Goal: Task Accomplishment & Management: Use online tool/utility

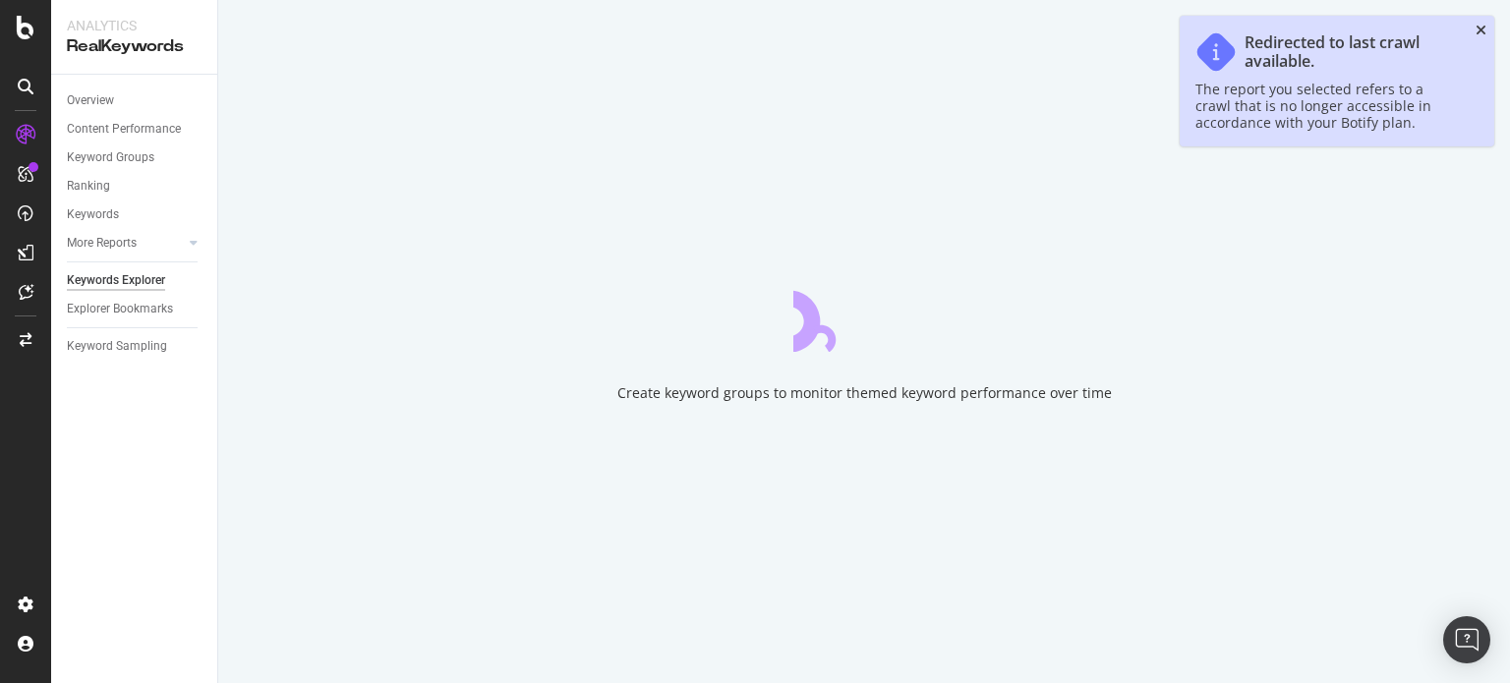
click at [1478, 34] on icon "close toast" at bounding box center [1481, 31] width 11 height 14
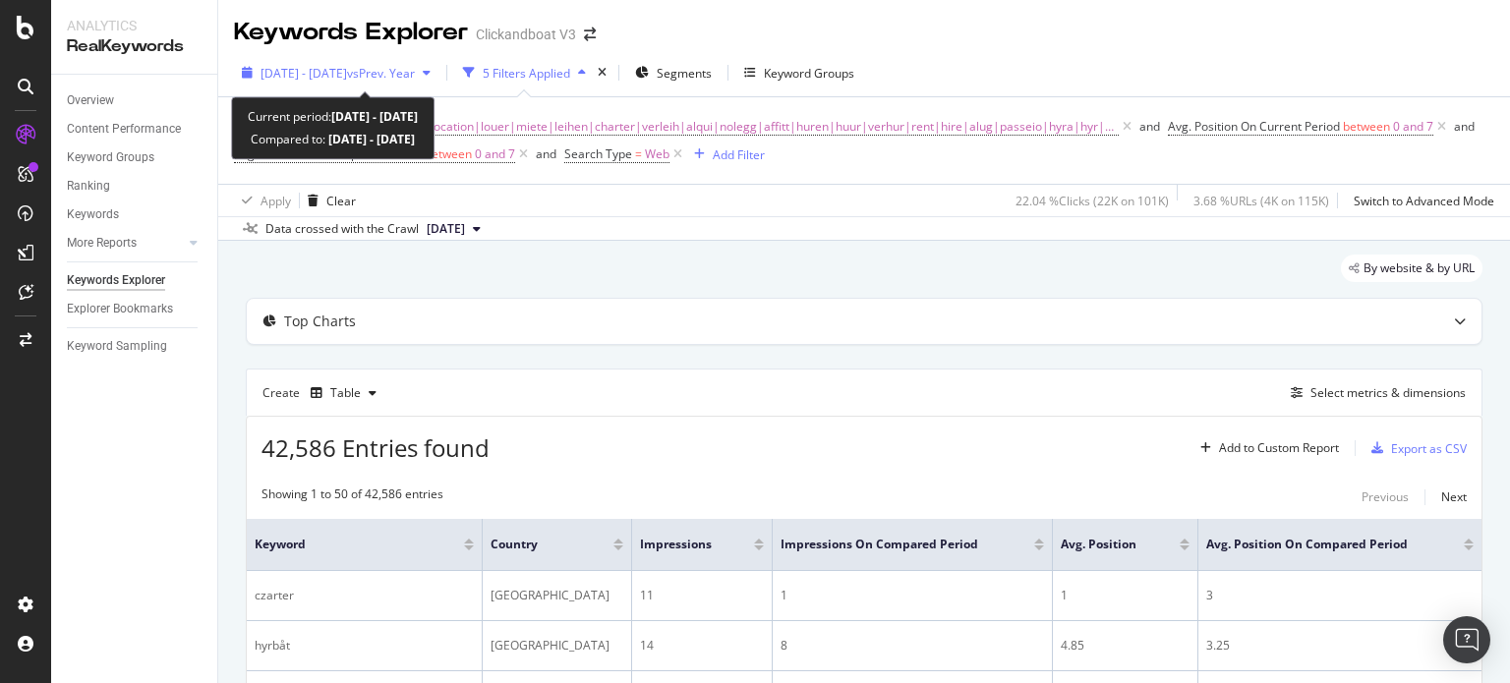
click at [279, 82] on div "[DATE] - [DATE] vs Prev. Year" at bounding box center [336, 72] width 205 height 29
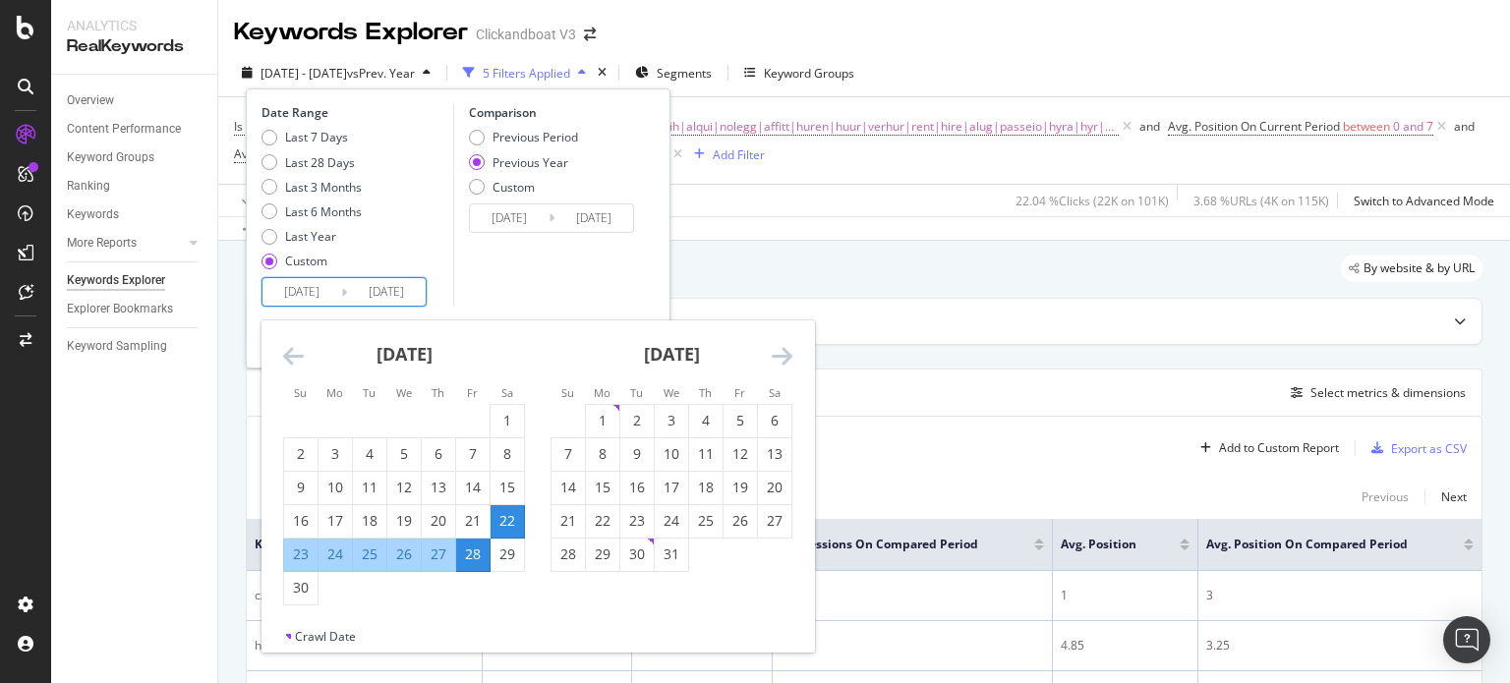
click at [297, 287] on input "[DATE]" at bounding box center [302, 292] width 79 height 28
click at [771, 355] on div "[DATE]" at bounding box center [672, 363] width 242 height 84
click at [789, 360] on icon "Move forward to switch to the next month." at bounding box center [782, 356] width 21 height 24
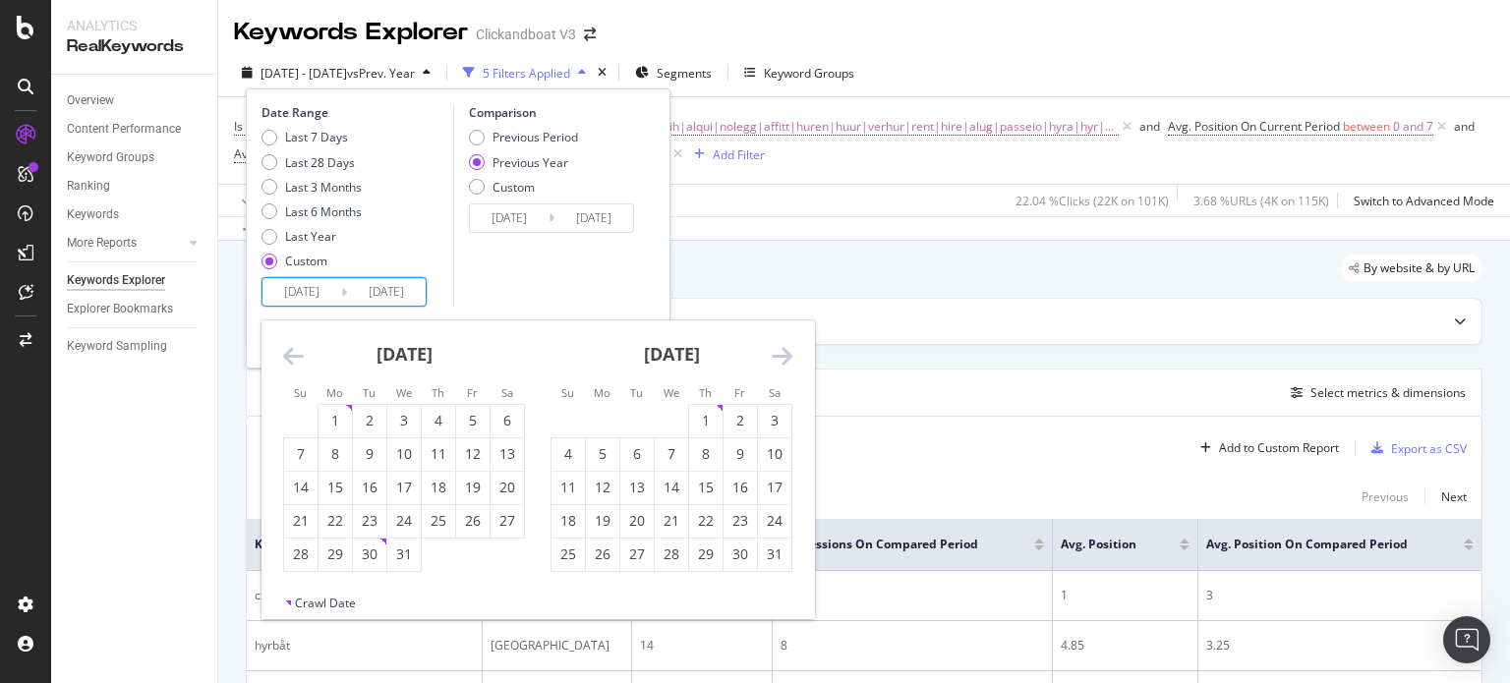
click at [789, 360] on icon "Move forward to switch to the next month." at bounding box center [782, 356] width 21 height 24
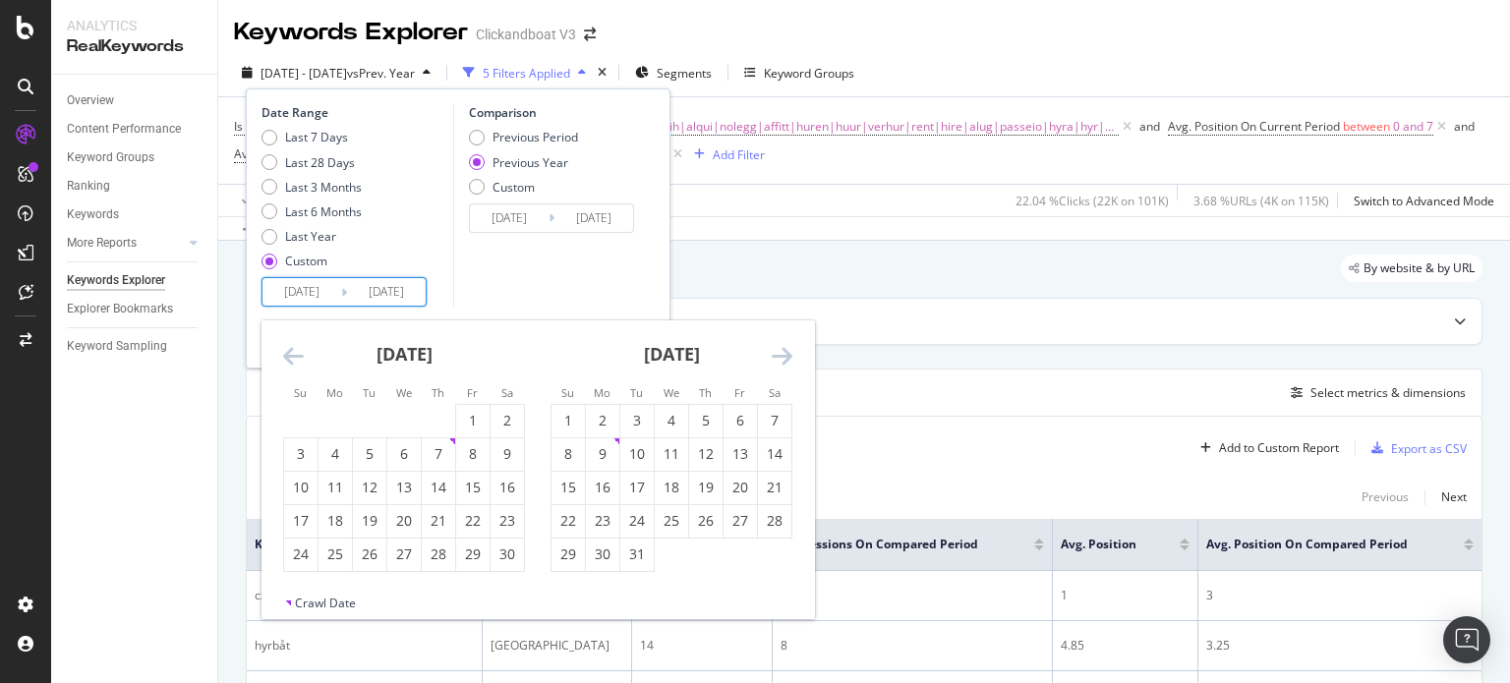
click at [789, 360] on icon "Move forward to switch to the next month." at bounding box center [782, 356] width 21 height 24
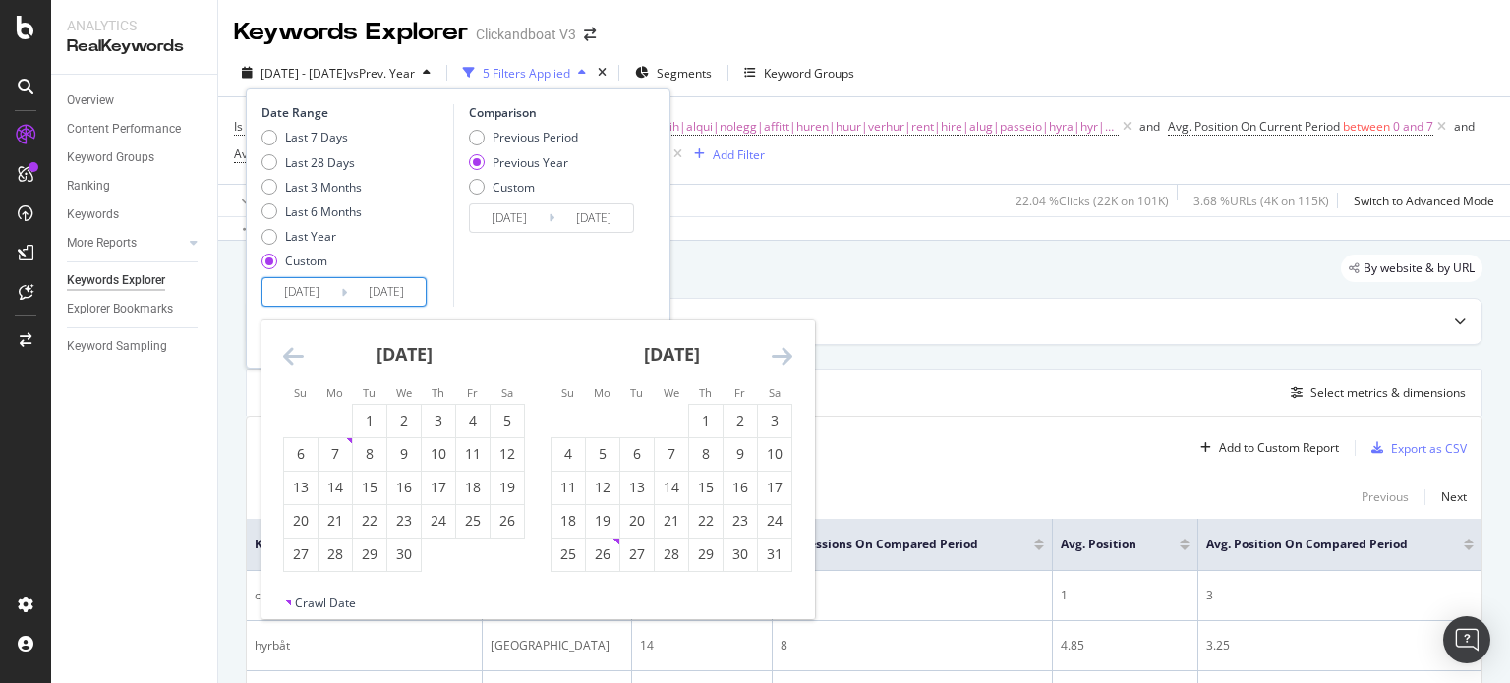
click at [789, 360] on icon "Move forward to switch to the next month." at bounding box center [782, 356] width 21 height 24
click at [790, 360] on icon "Move forward to switch to the next month." at bounding box center [782, 356] width 21 height 24
click at [572, 496] on div "10" at bounding box center [568, 488] width 33 height 20
type input "[DATE]"
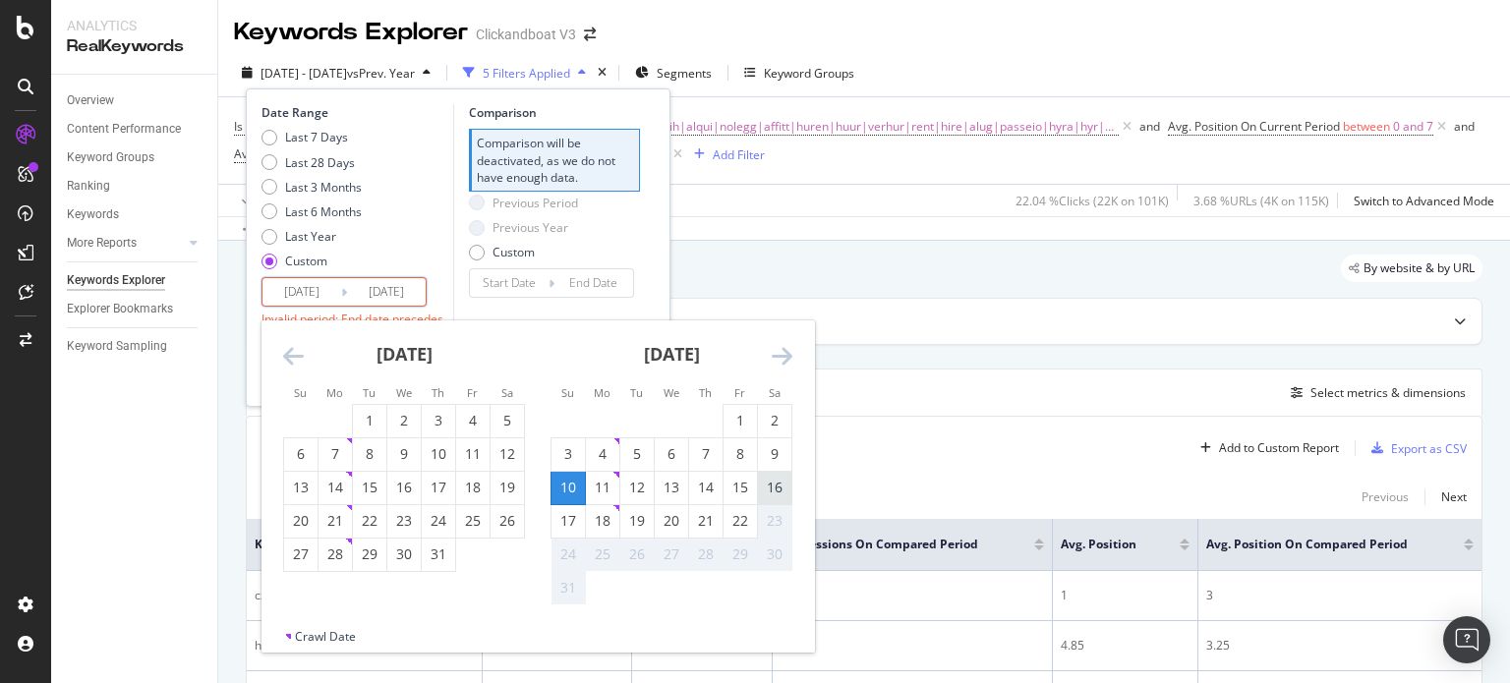
click at [763, 490] on div "16" at bounding box center [774, 488] width 33 height 20
type input "[DATE]"
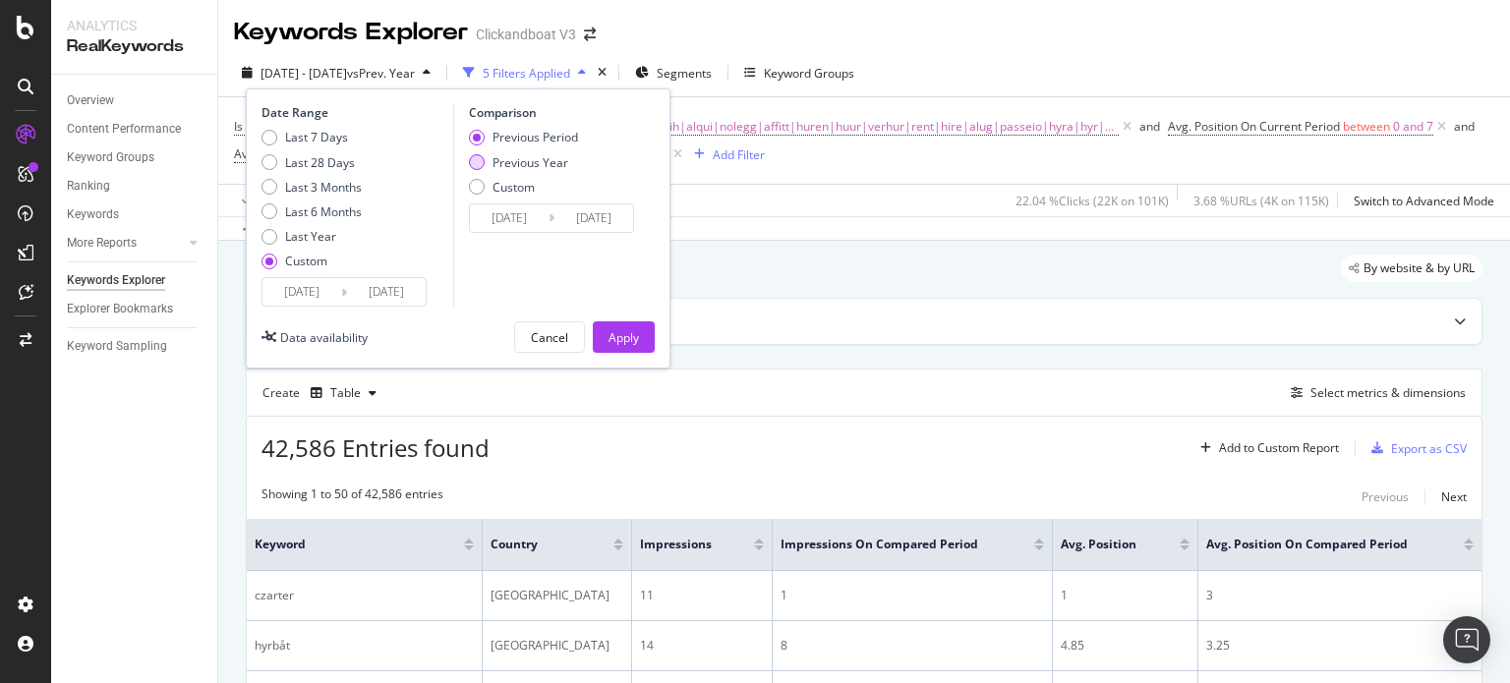
click at [484, 163] on div "Previous Year" at bounding box center [523, 162] width 109 height 17
type input "[DATE]"
click at [319, 142] on div "Last 7 Days" at bounding box center [316, 137] width 63 height 17
type input "[DATE]"
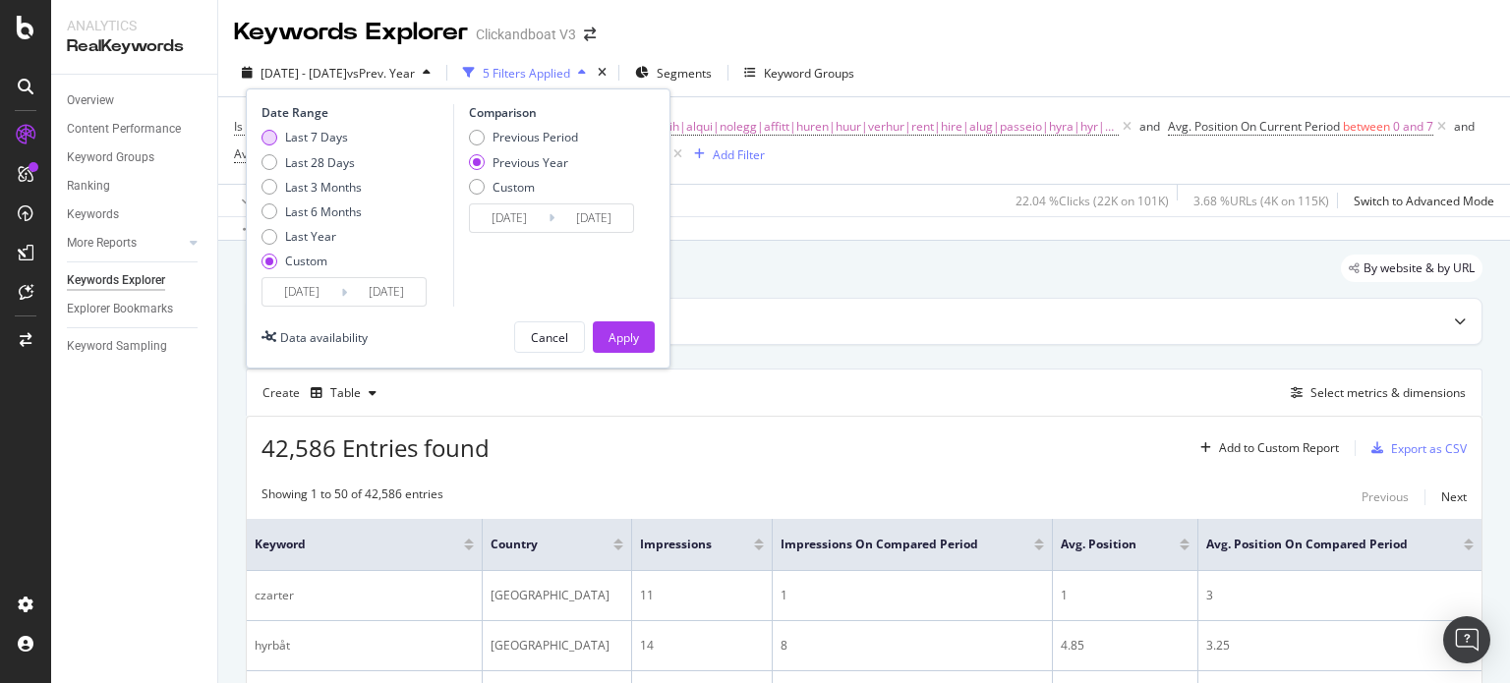
type input "[DATE]"
click at [307, 290] on input "[DATE]" at bounding box center [302, 292] width 79 height 28
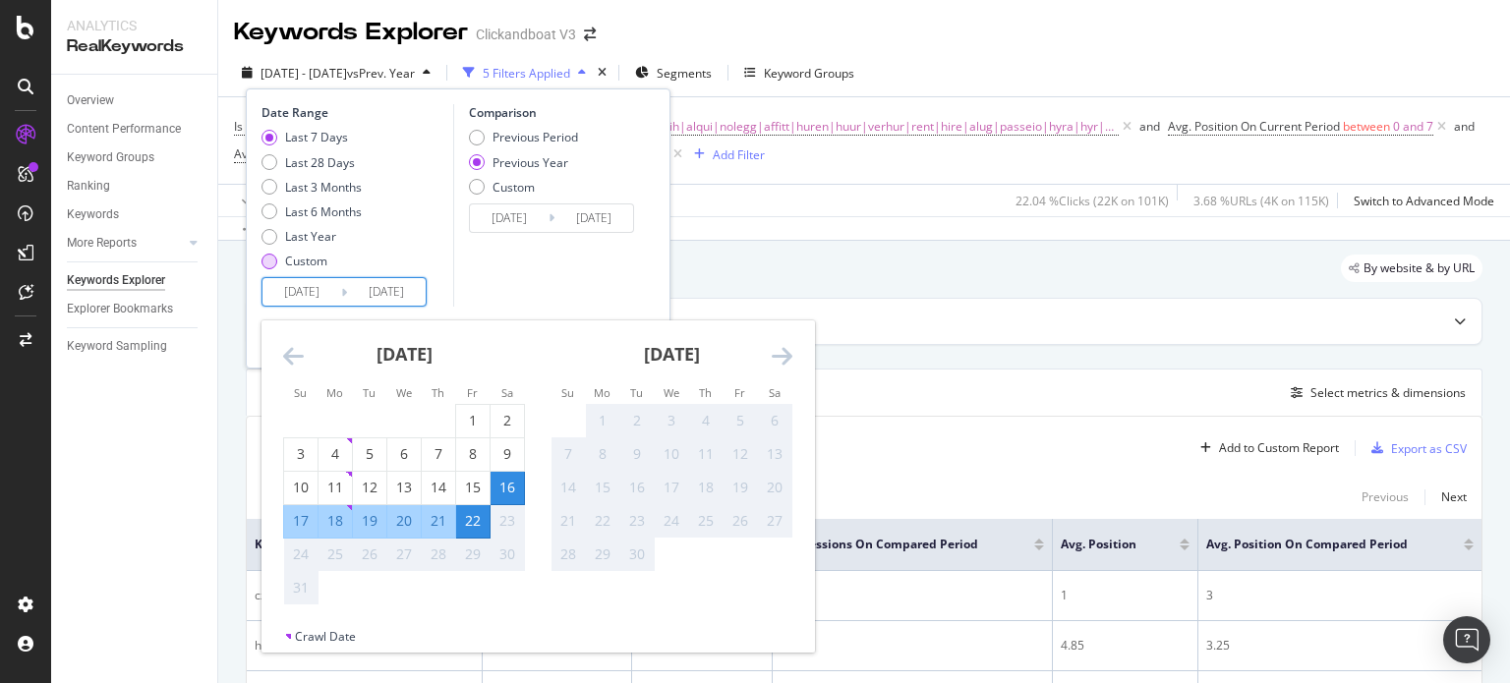
click at [283, 264] on div "Custom" at bounding box center [312, 261] width 100 height 17
type input "[DATE]"
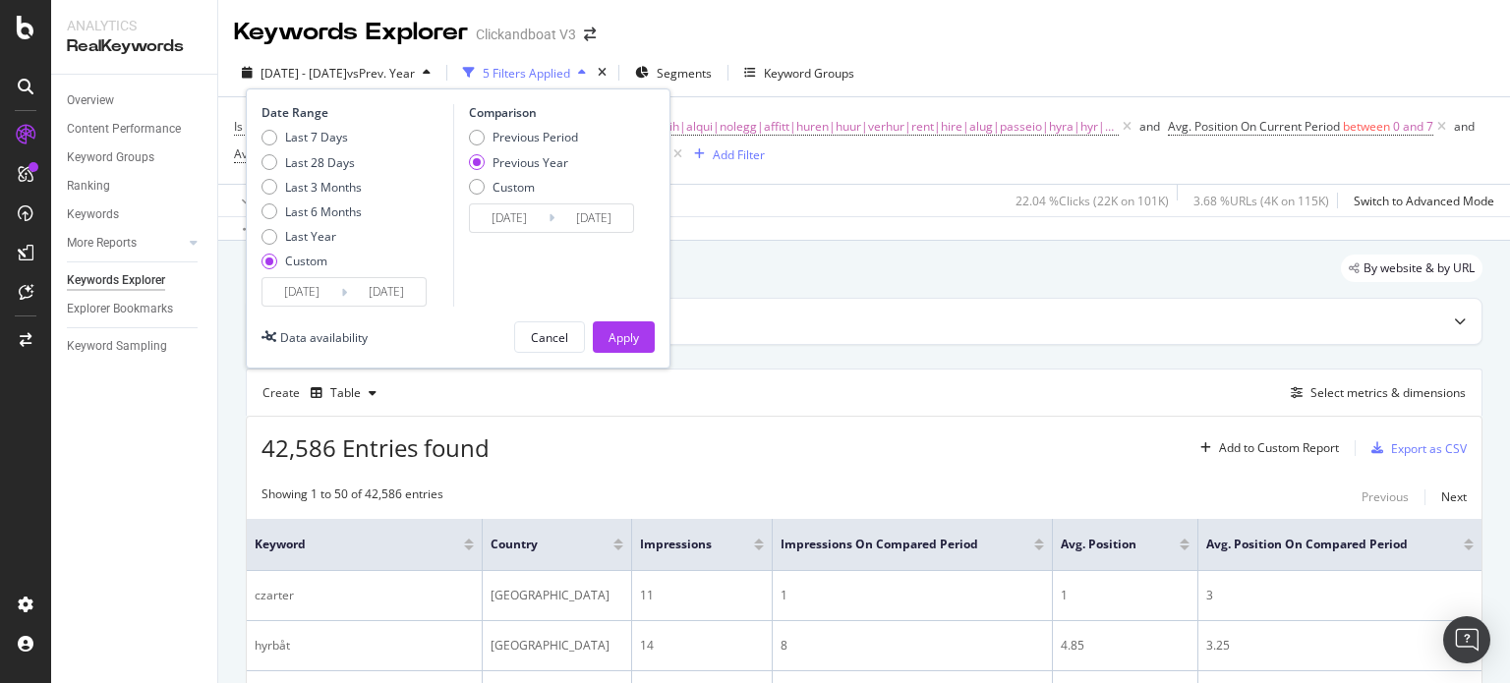
click at [295, 290] on input "[DATE]" at bounding box center [302, 292] width 79 height 28
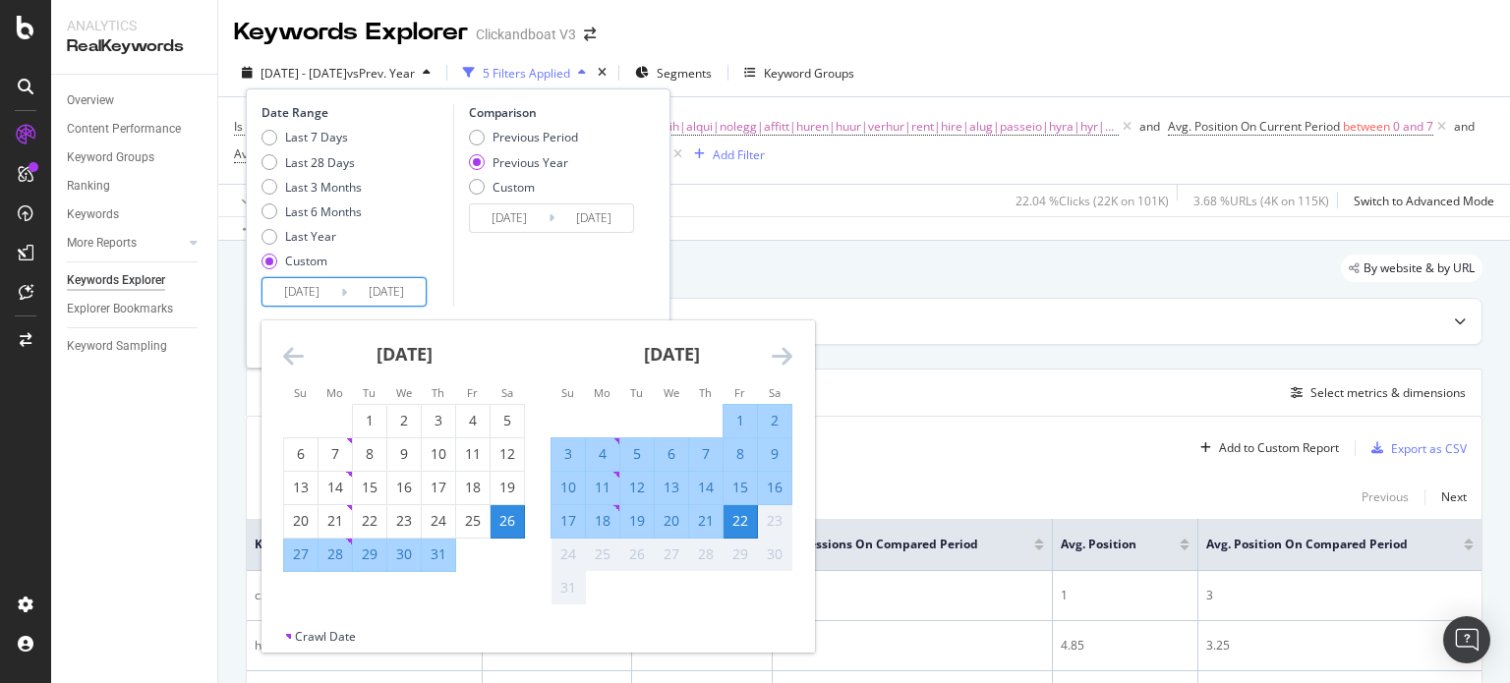
click at [571, 492] on div "10" at bounding box center [568, 488] width 33 height 20
type input "[DATE]"
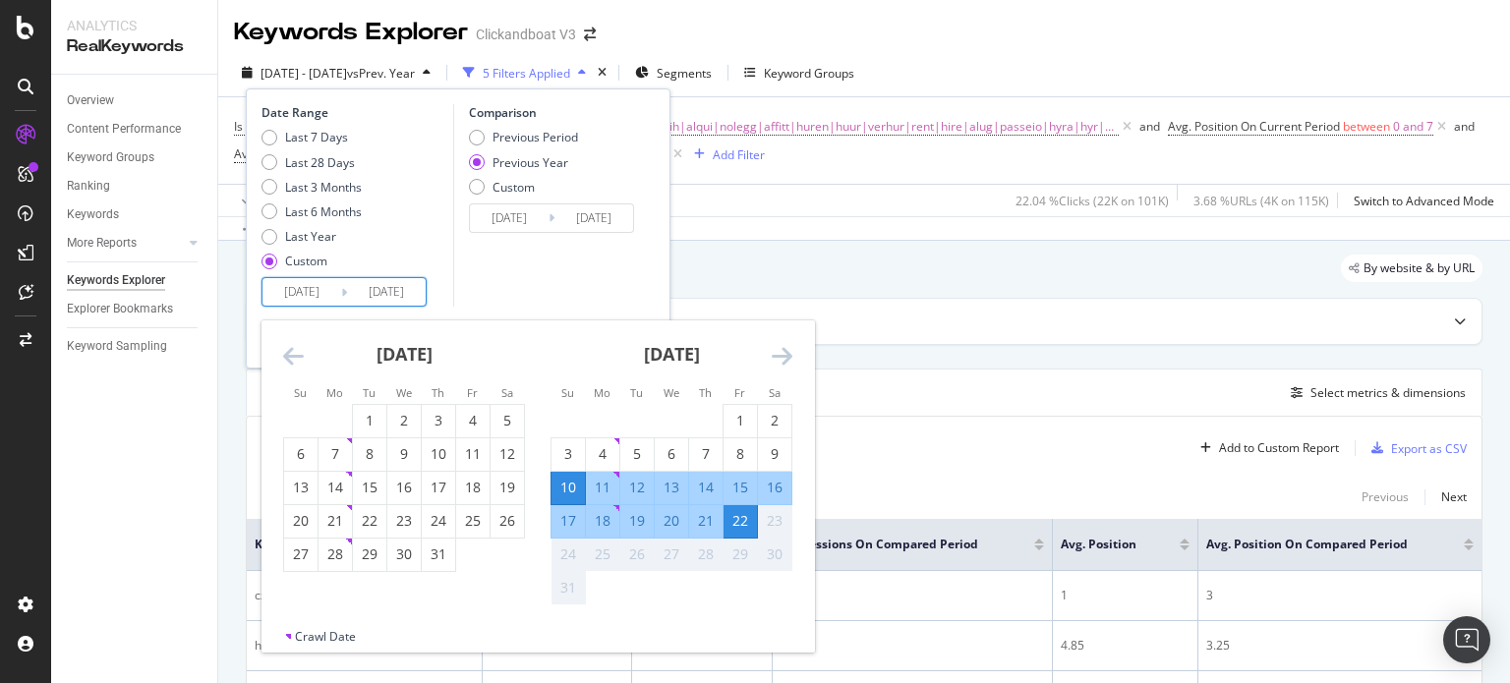
click at [772, 486] on div "16" at bounding box center [774, 488] width 33 height 20
type input "[DATE]"
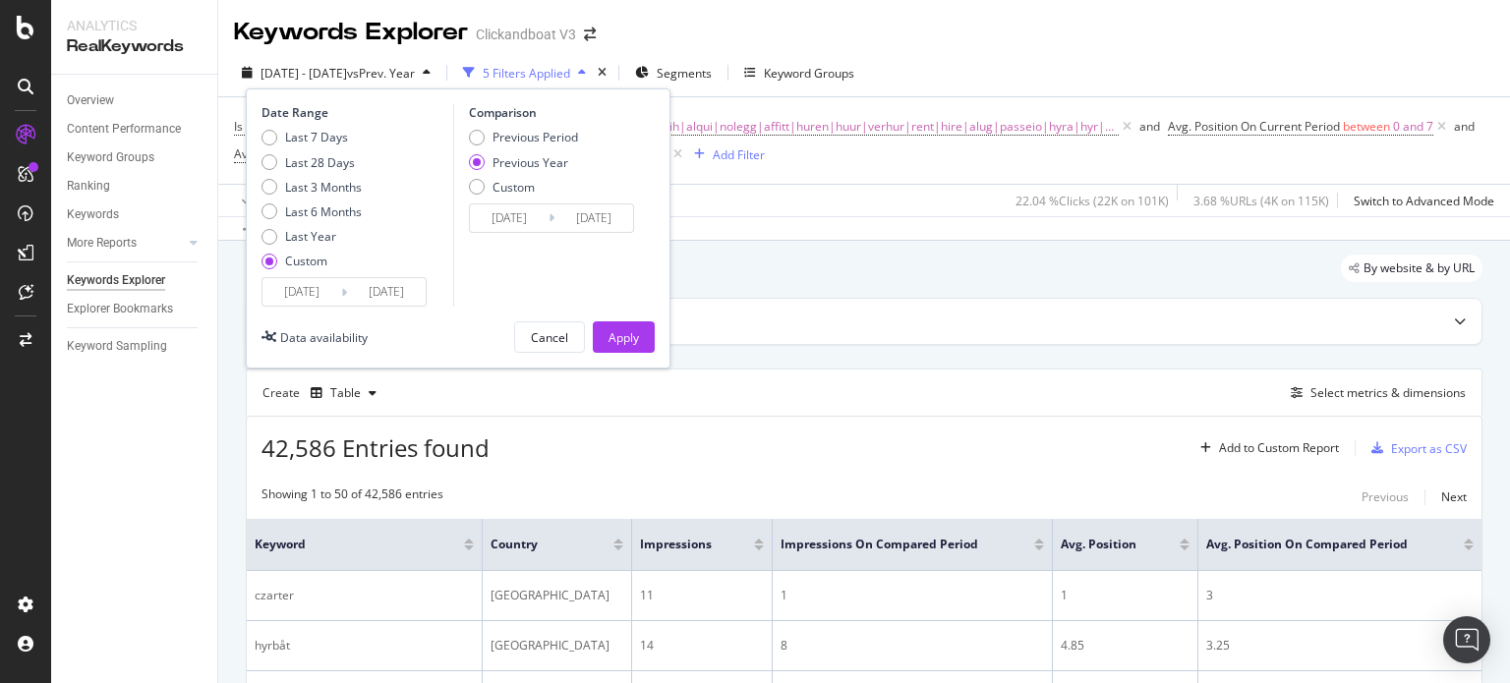
click at [293, 293] on input "[DATE]" at bounding box center [302, 292] width 79 height 28
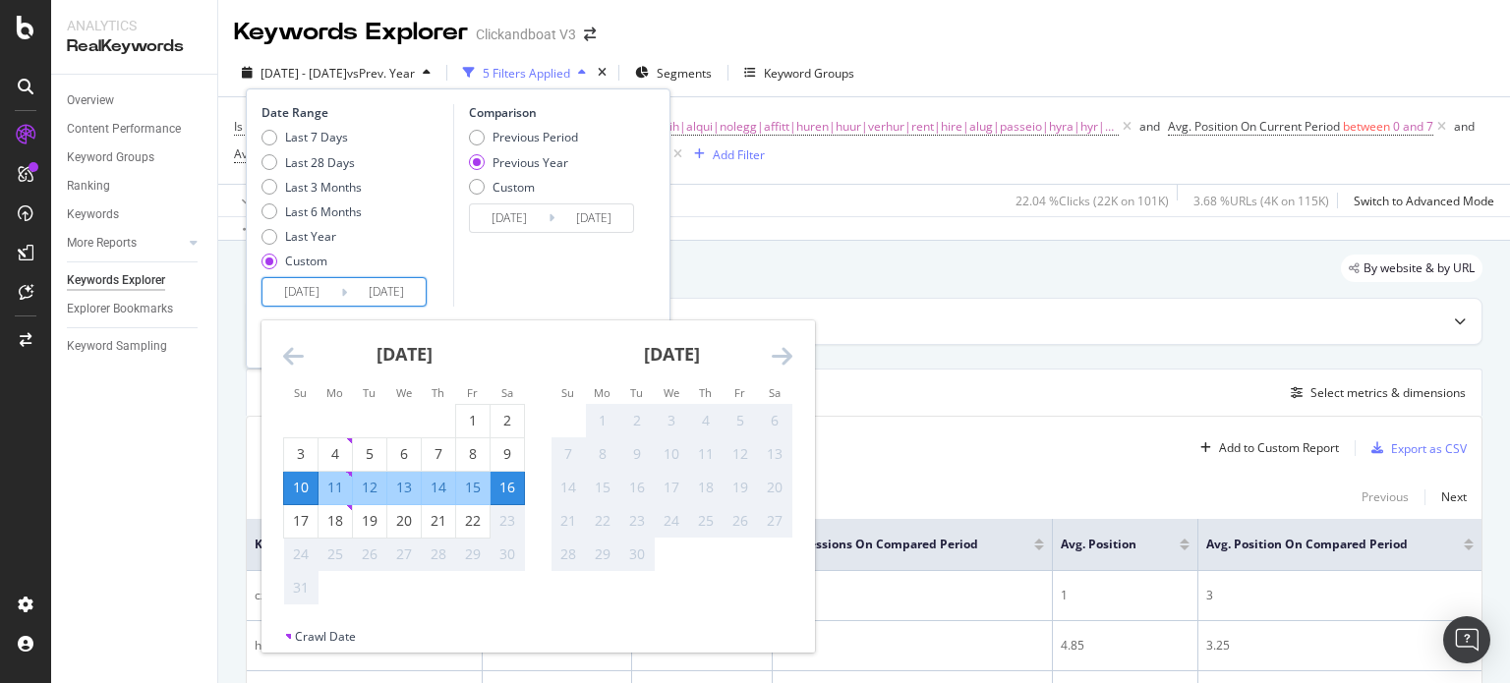
click at [295, 299] on input "[DATE]" at bounding box center [302, 292] width 79 height 28
click at [535, 292] on div "Comparison Previous Period Previous Year Custom [DATE] Navigate forward to inte…" at bounding box center [546, 205] width 187 height 203
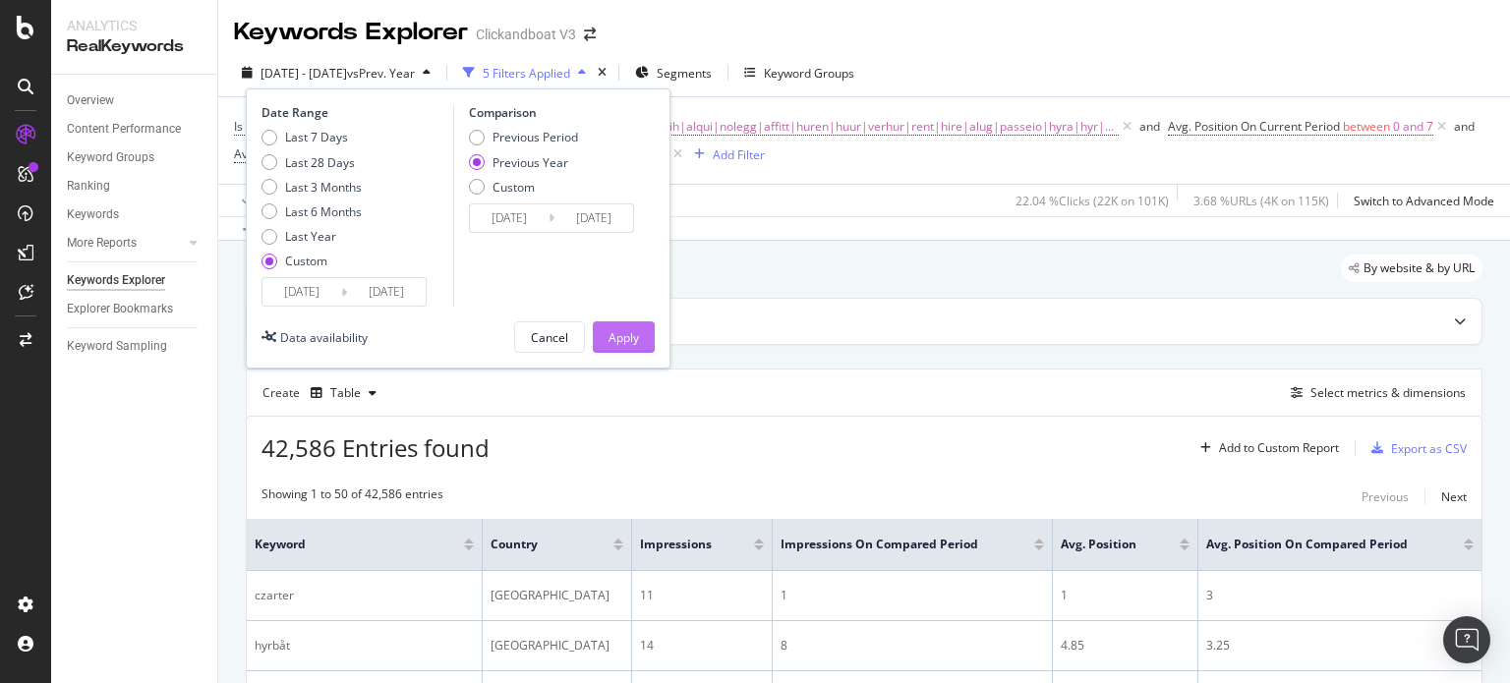
click at [631, 337] on div "Apply" at bounding box center [624, 337] width 30 height 17
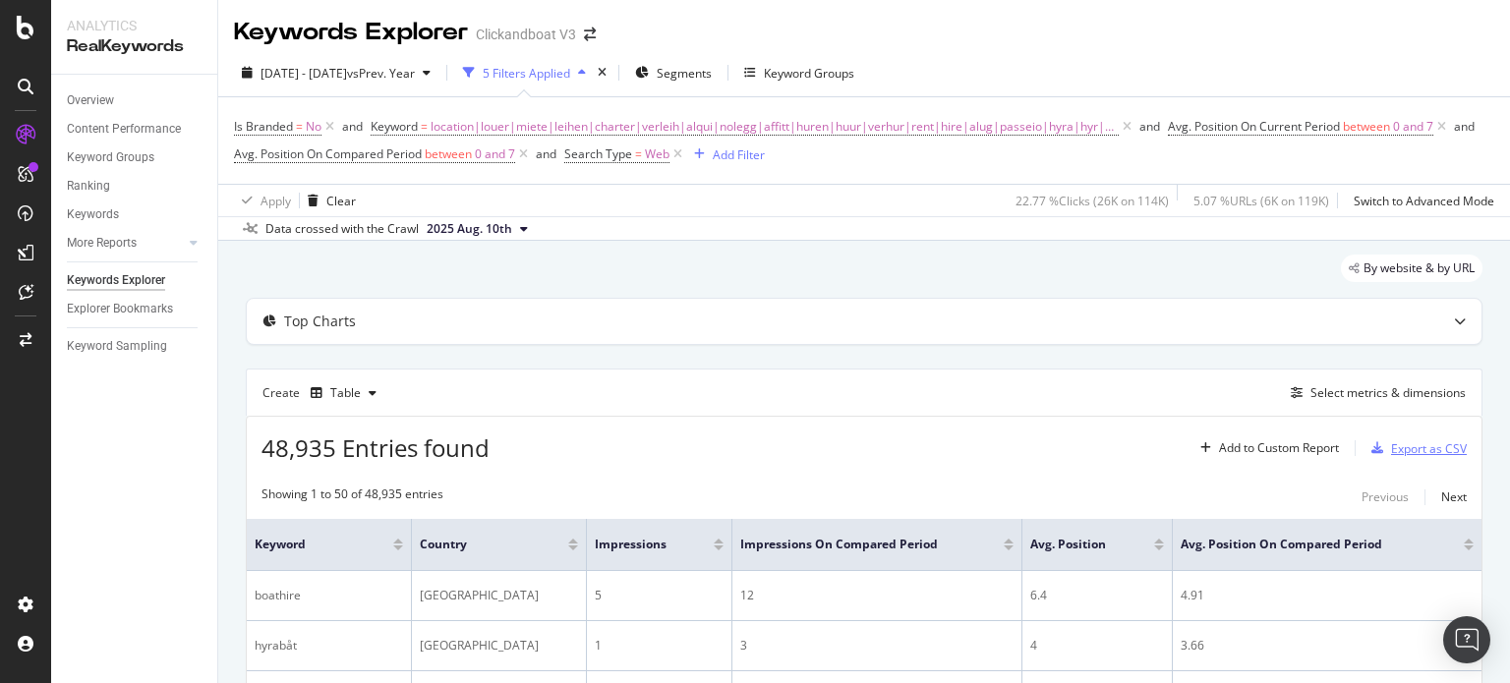
click at [1430, 436] on div "Export as CSV" at bounding box center [1415, 448] width 103 height 29
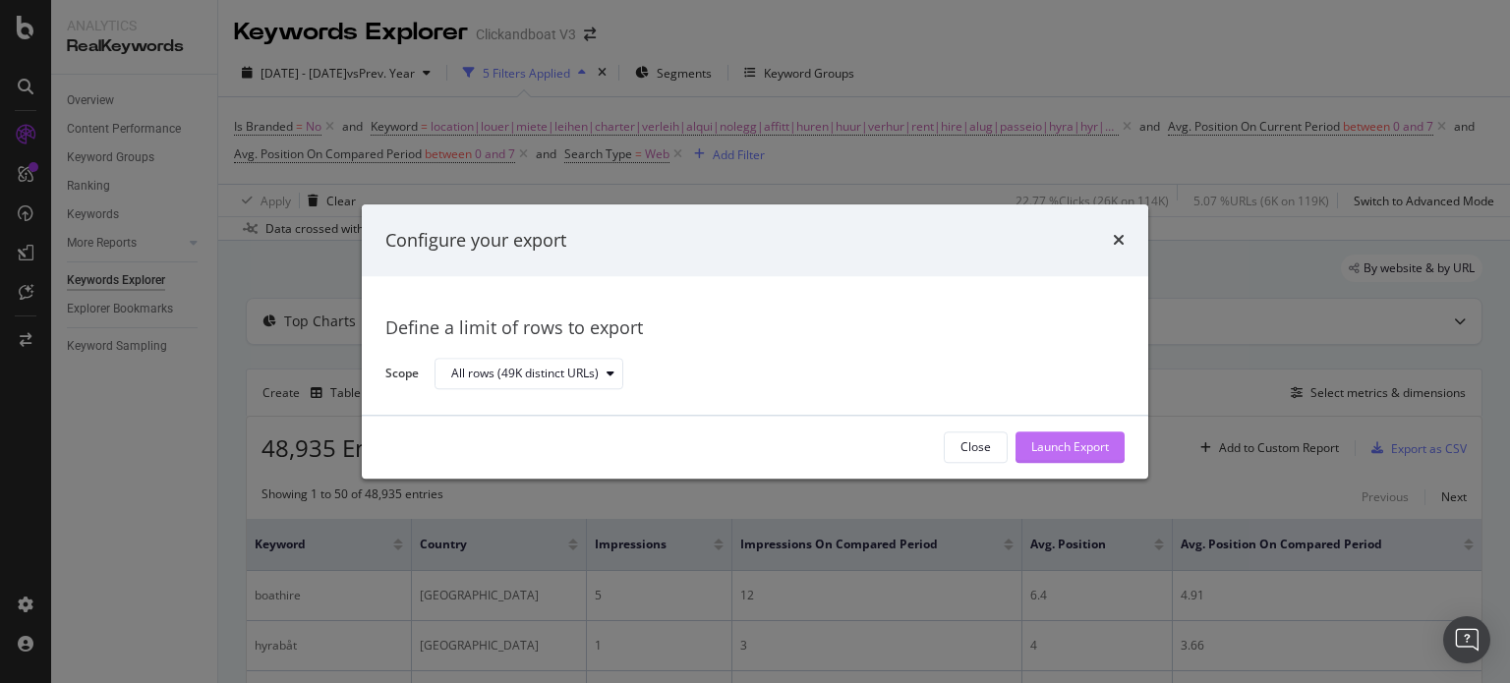
click at [1050, 459] on div "Launch Export" at bounding box center [1070, 447] width 78 height 29
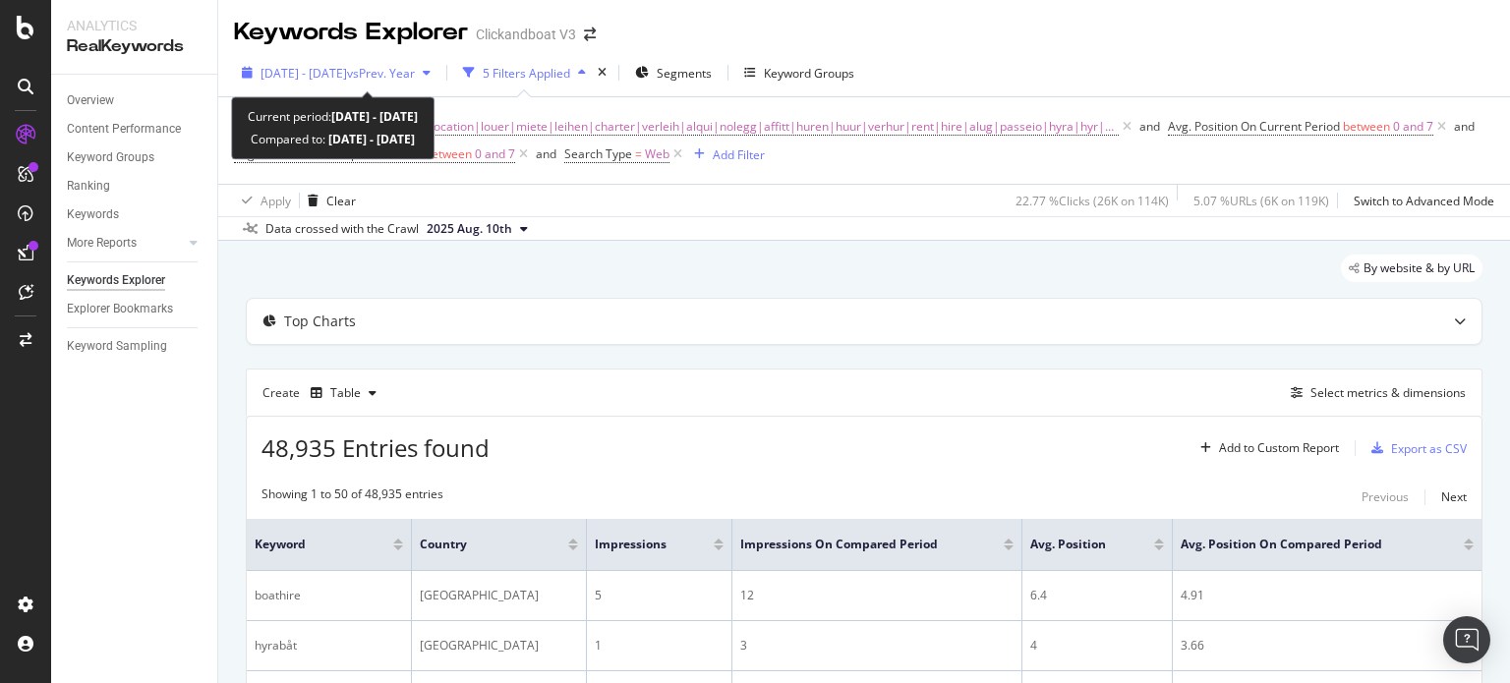
click at [295, 72] on span "[DATE] - [DATE]" at bounding box center [304, 73] width 87 height 17
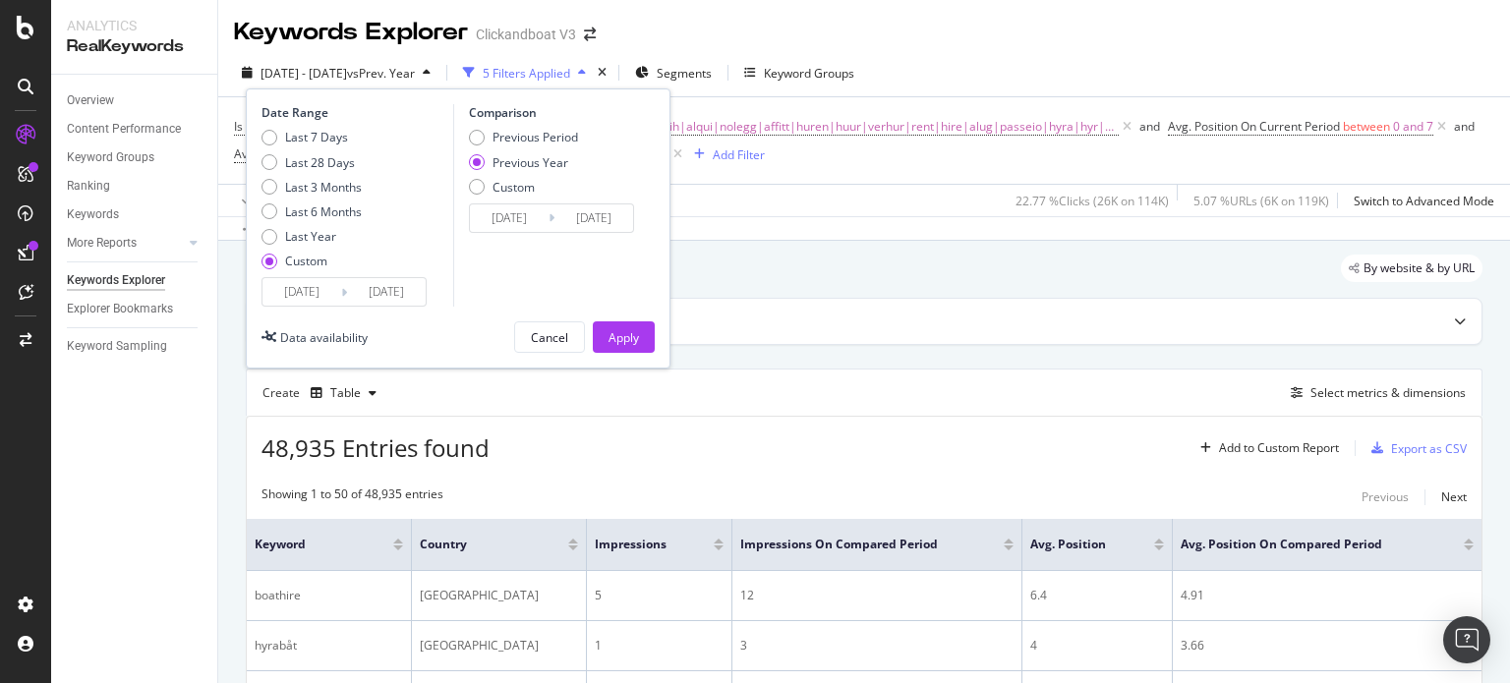
click at [307, 290] on input "[DATE]" at bounding box center [302, 292] width 79 height 28
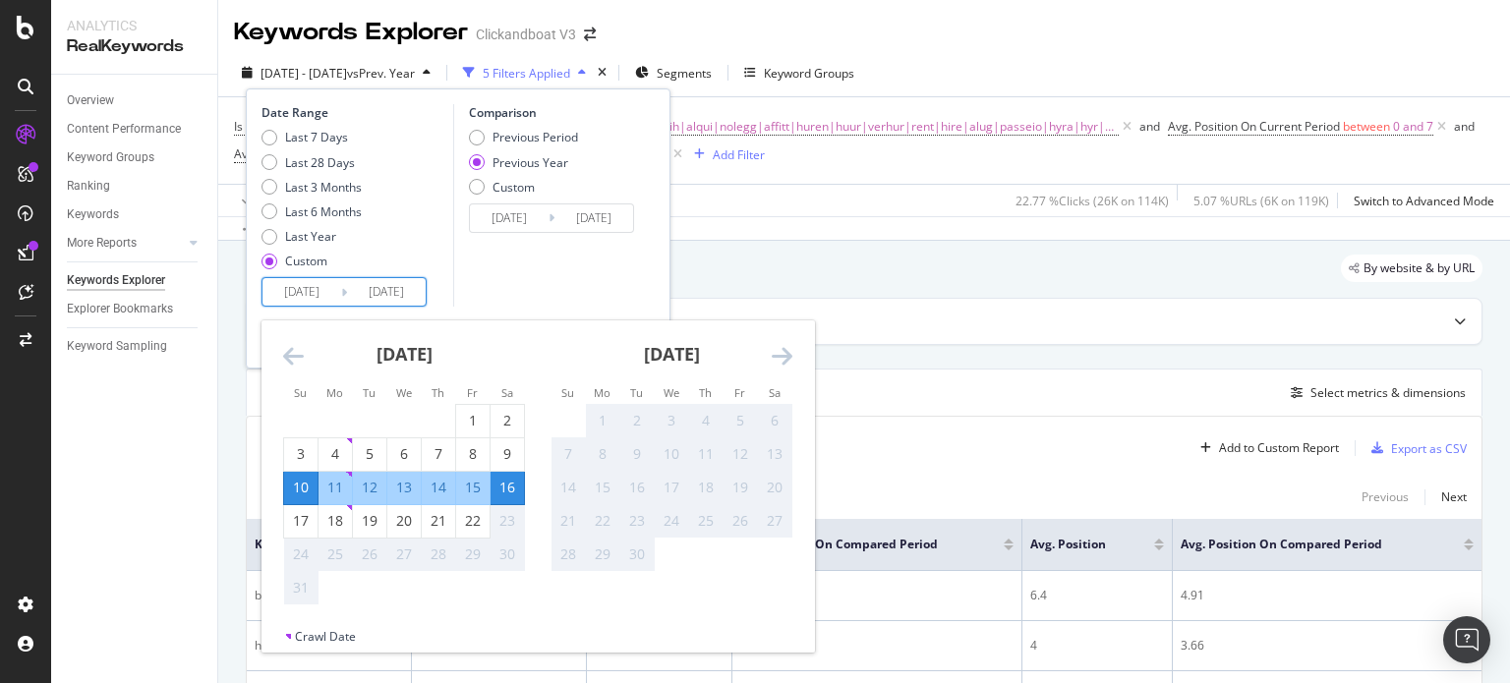
click at [334, 483] on div "11" at bounding box center [335, 488] width 33 height 20
type input "[DATE]"
click at [299, 515] on div "17" at bounding box center [300, 521] width 33 height 20
type input "[DATE]"
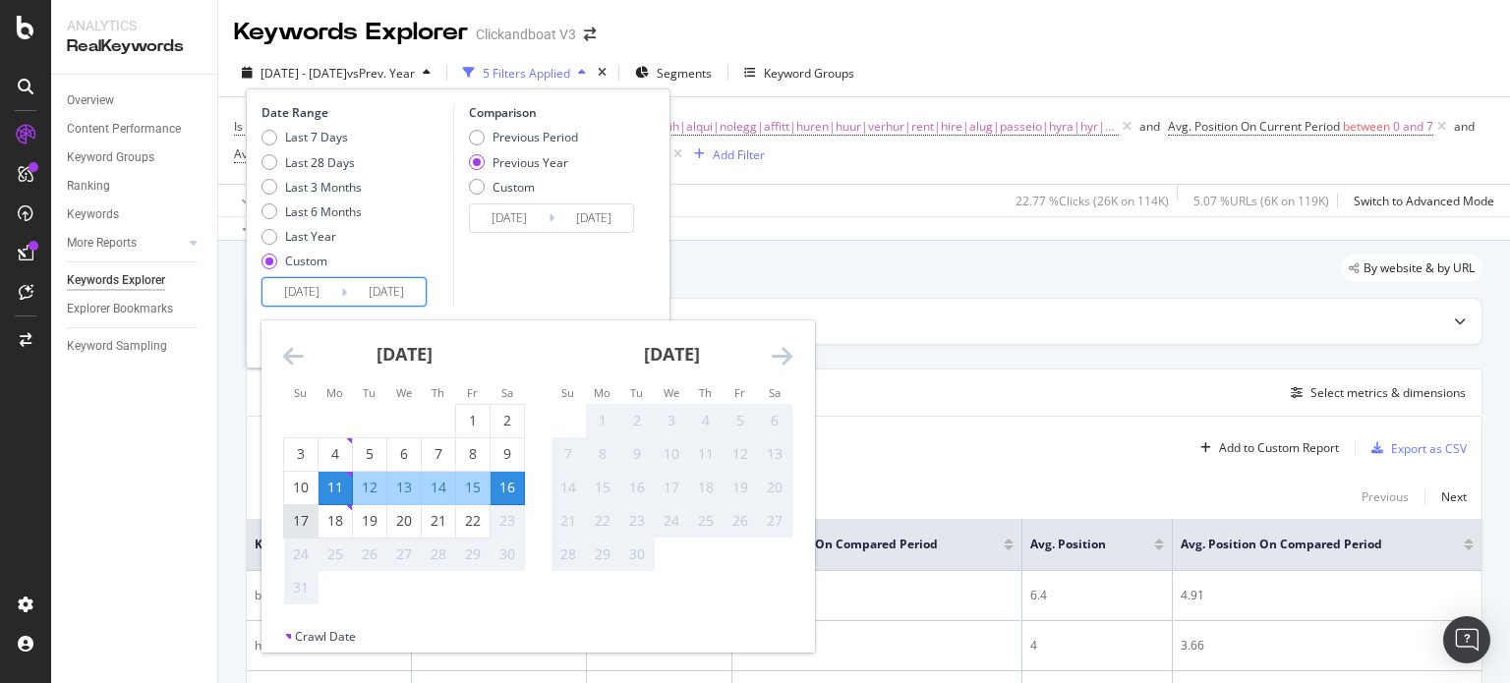
type input "[DATE]"
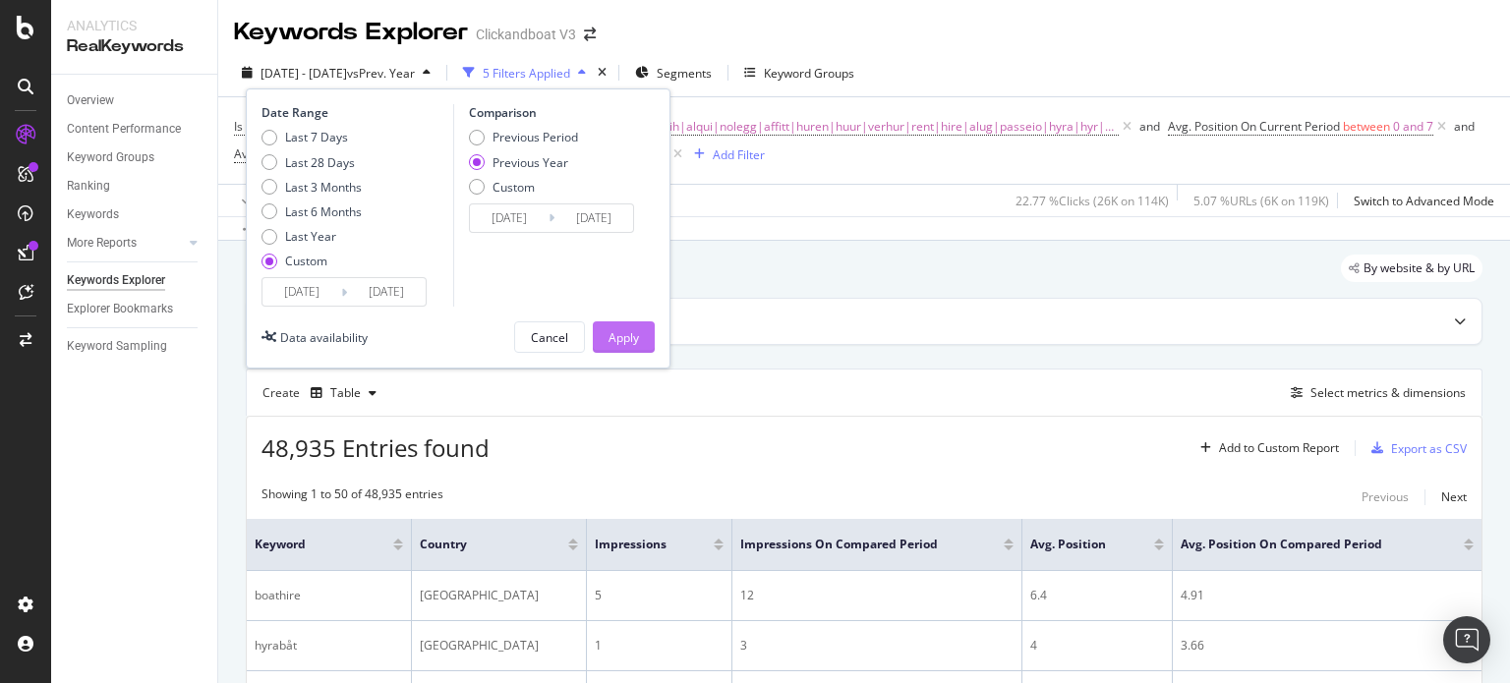
click at [633, 342] on div "Apply" at bounding box center [624, 337] width 30 height 17
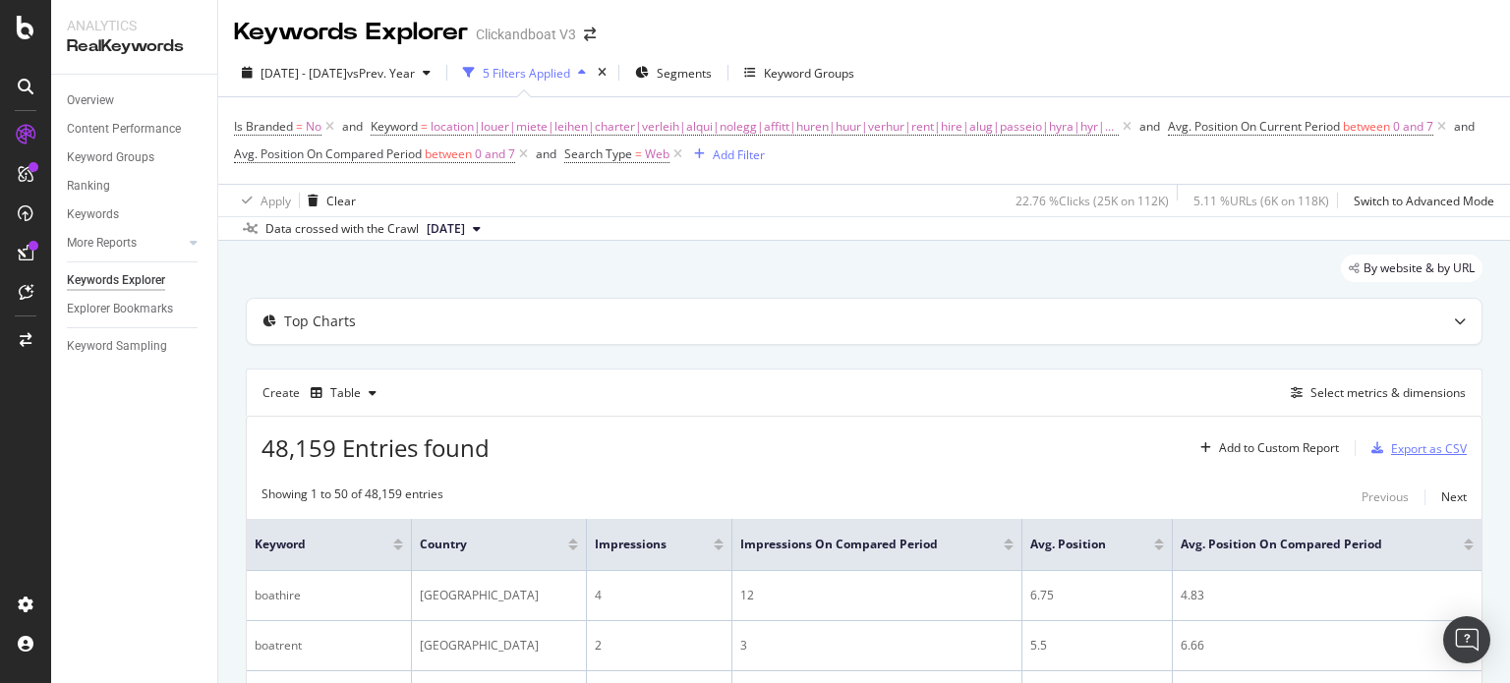
click at [1396, 445] on div "Export as CSV" at bounding box center [1429, 448] width 76 height 17
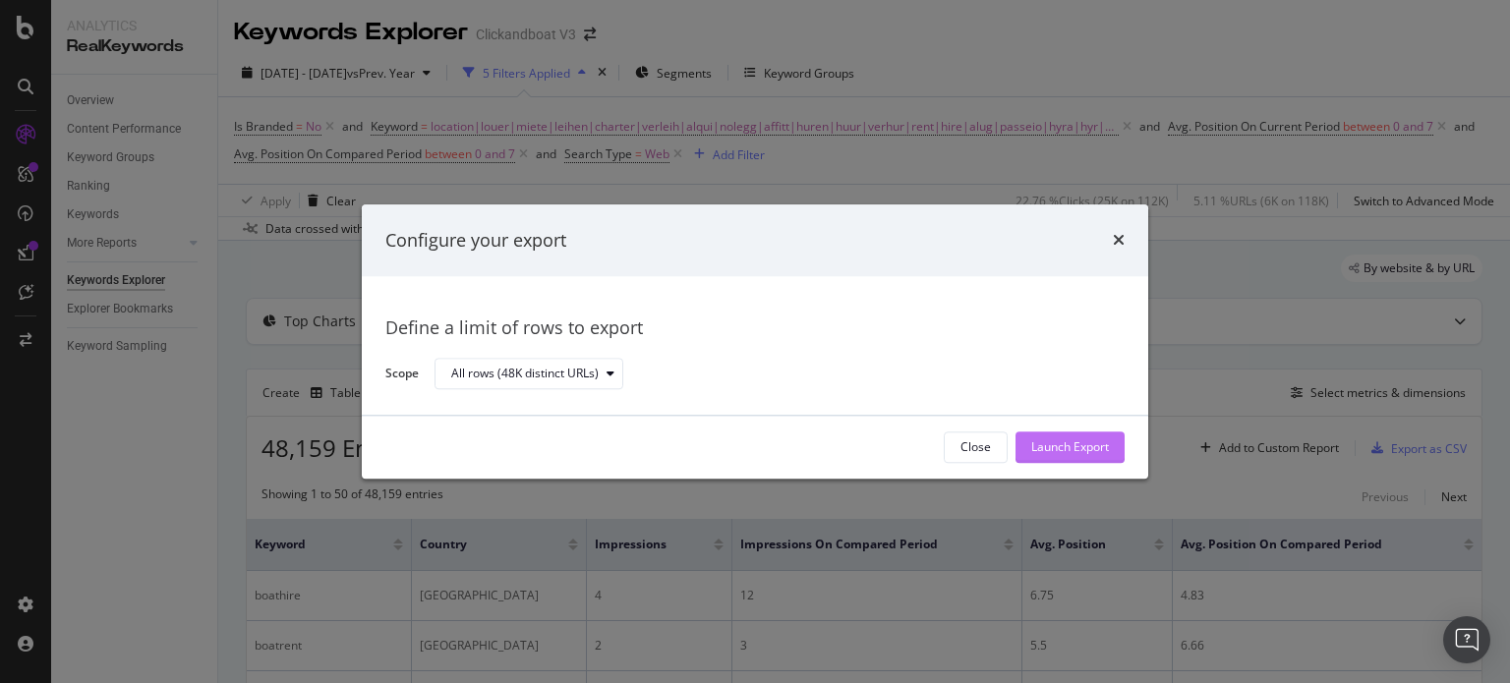
click at [1058, 440] on div "Launch Export" at bounding box center [1070, 448] width 78 height 17
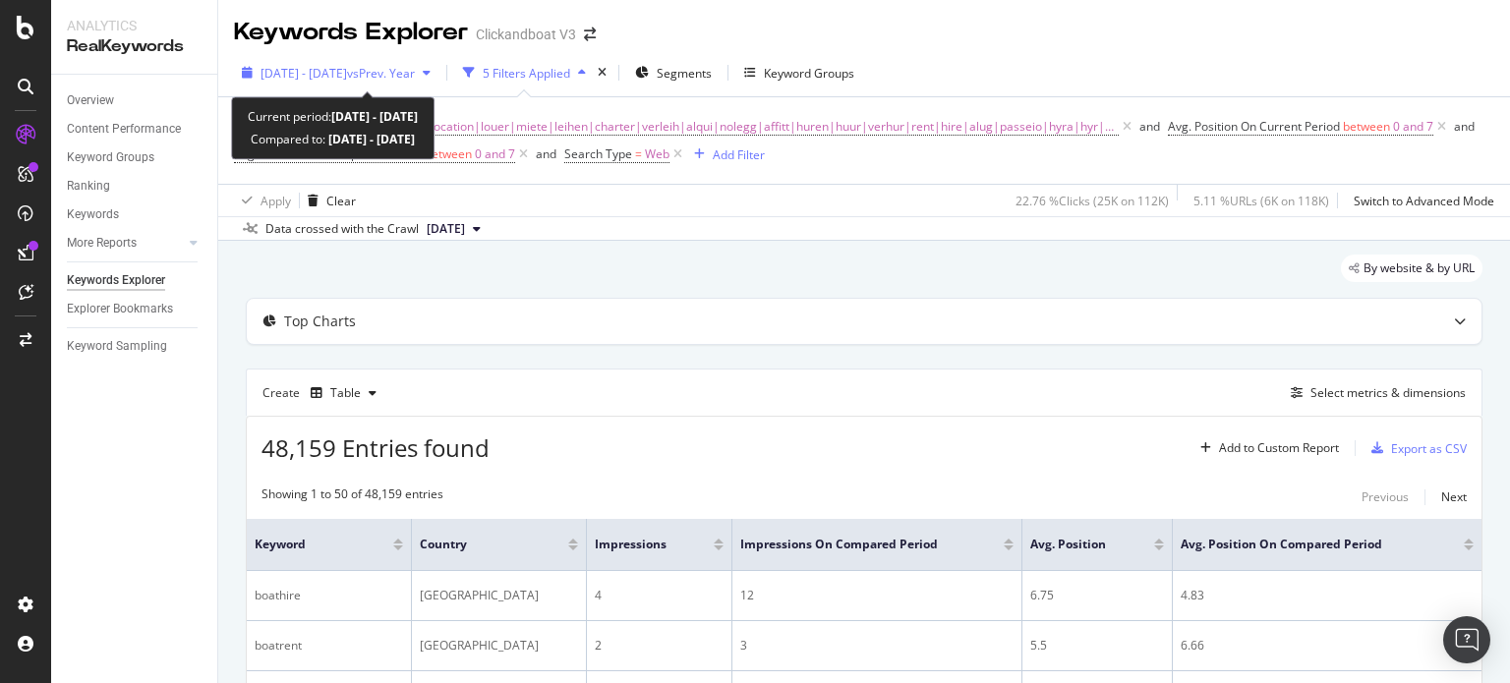
click at [307, 74] on span "[DATE] - [DATE]" at bounding box center [304, 73] width 87 height 17
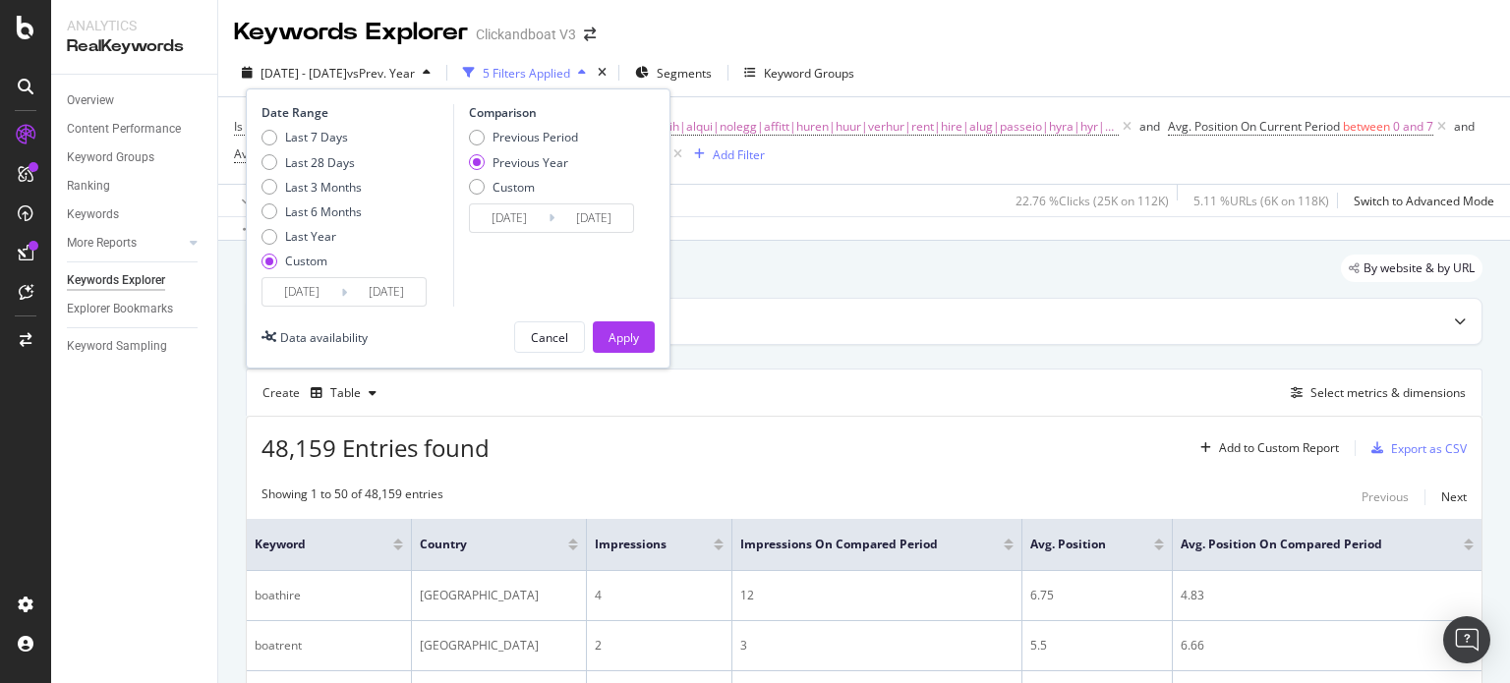
click at [290, 293] on input "[DATE]" at bounding box center [302, 292] width 79 height 28
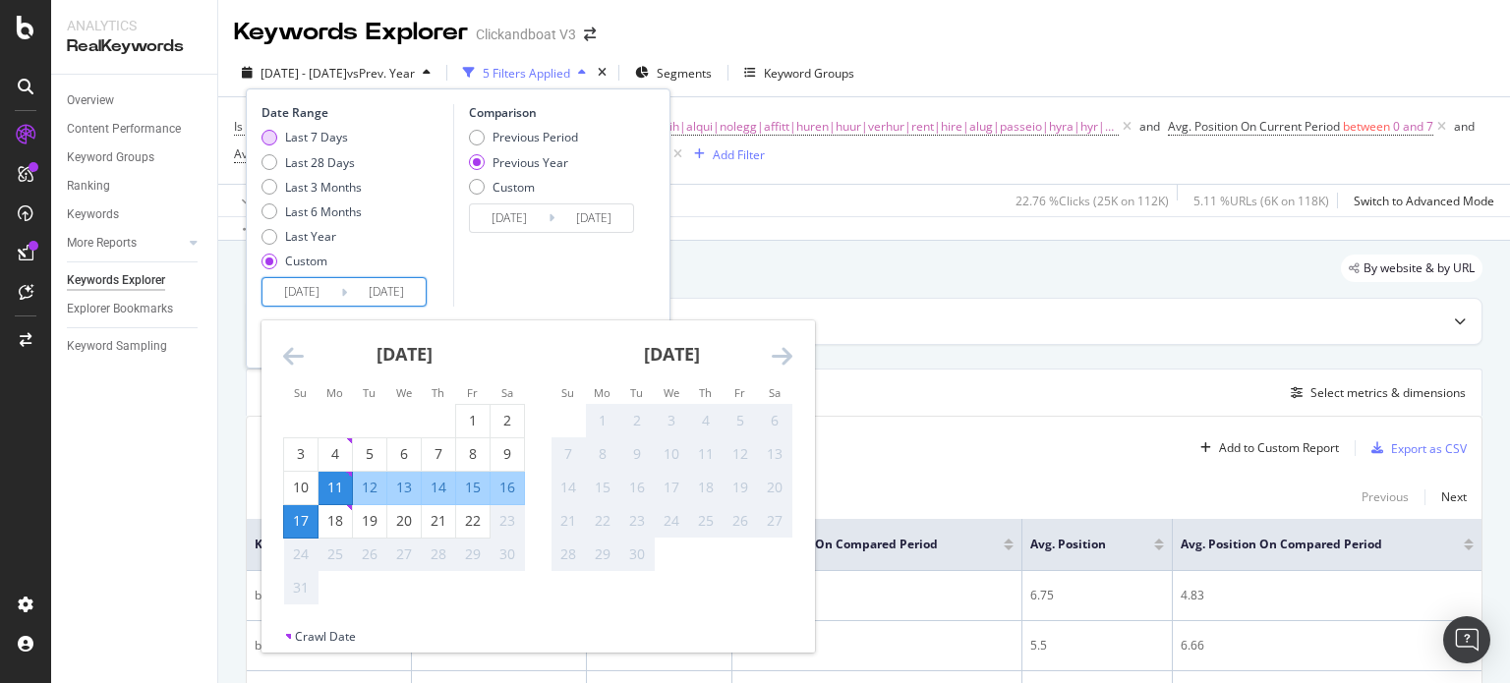
click at [303, 138] on div "Last 7 Days" at bounding box center [316, 137] width 63 height 17
type input "[DATE]"
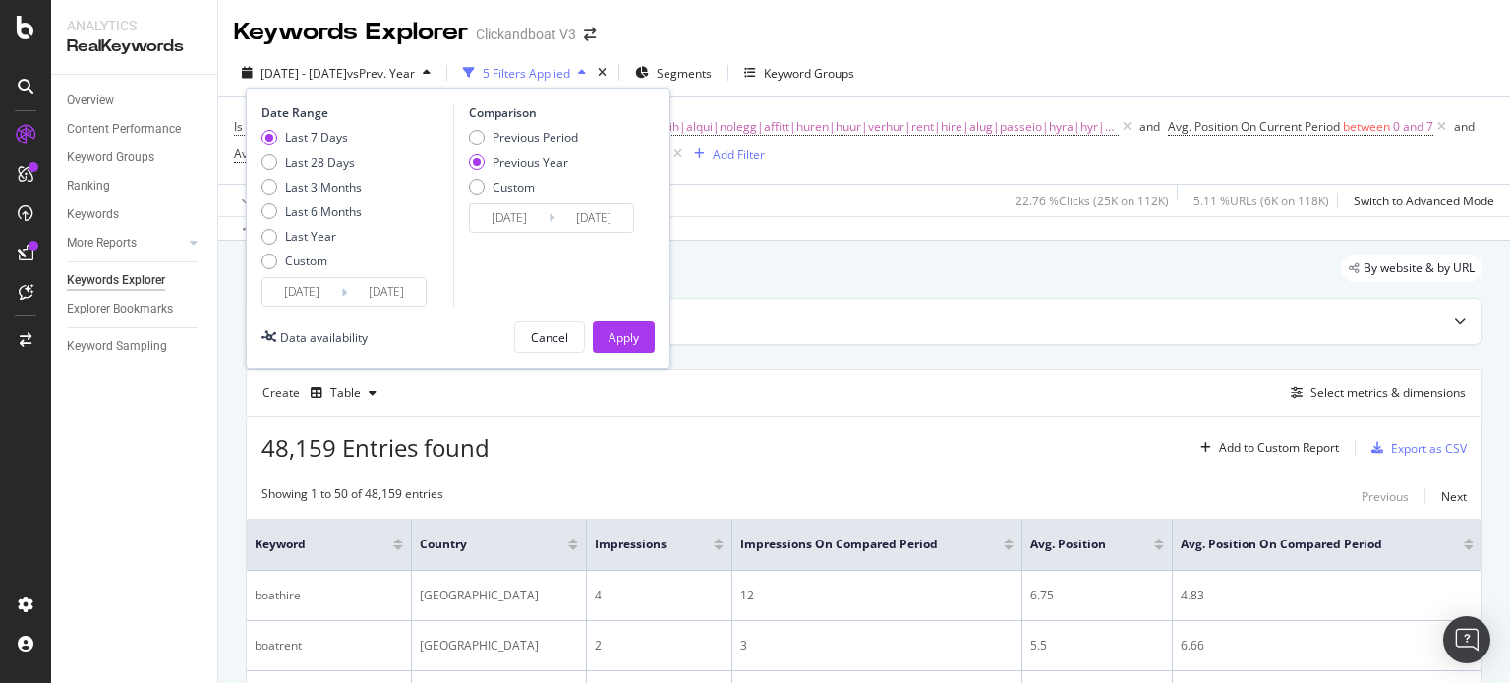
click at [347, 294] on input "[DATE]" at bounding box center [386, 292] width 79 height 28
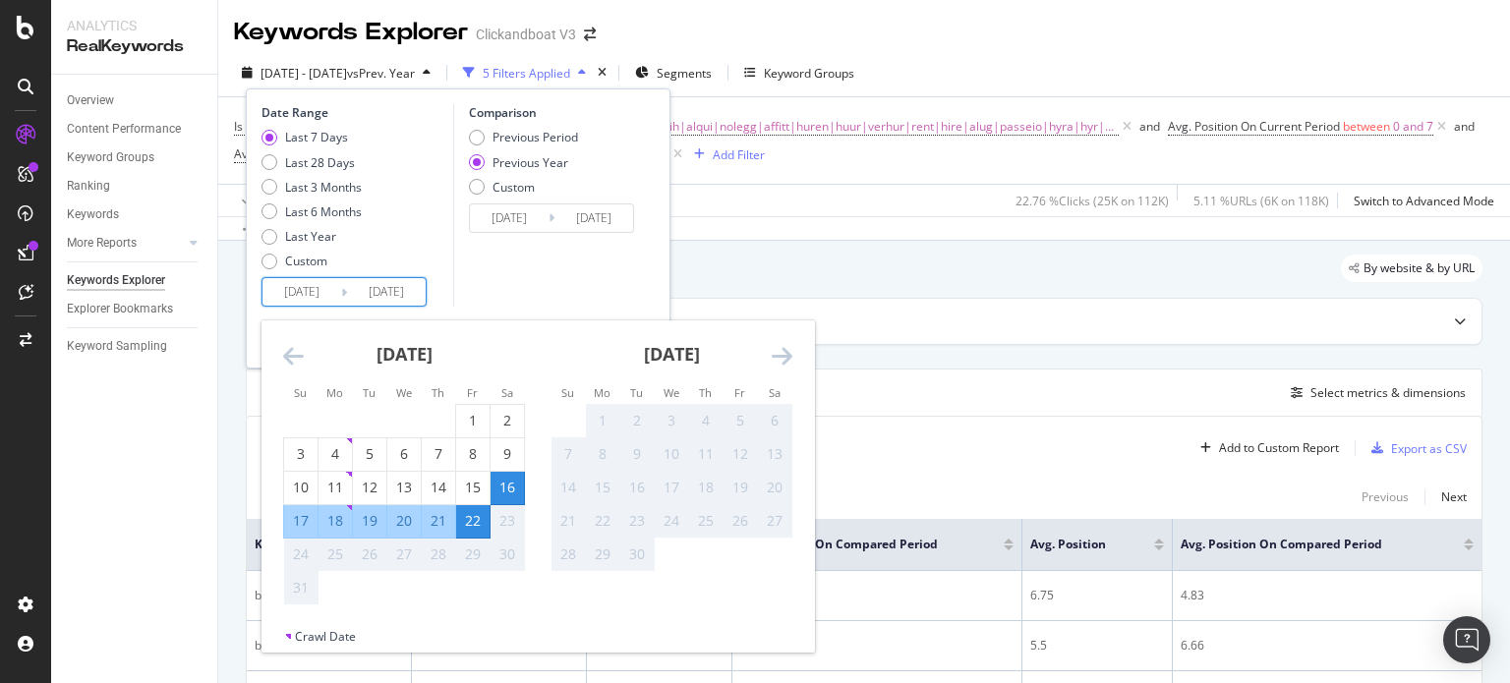
click at [347, 302] on input "[DATE]" at bounding box center [386, 292] width 79 height 28
click at [544, 294] on div "Comparison Previous Period Previous Year Custom [DATE] Navigate forward to inte…" at bounding box center [546, 205] width 187 height 203
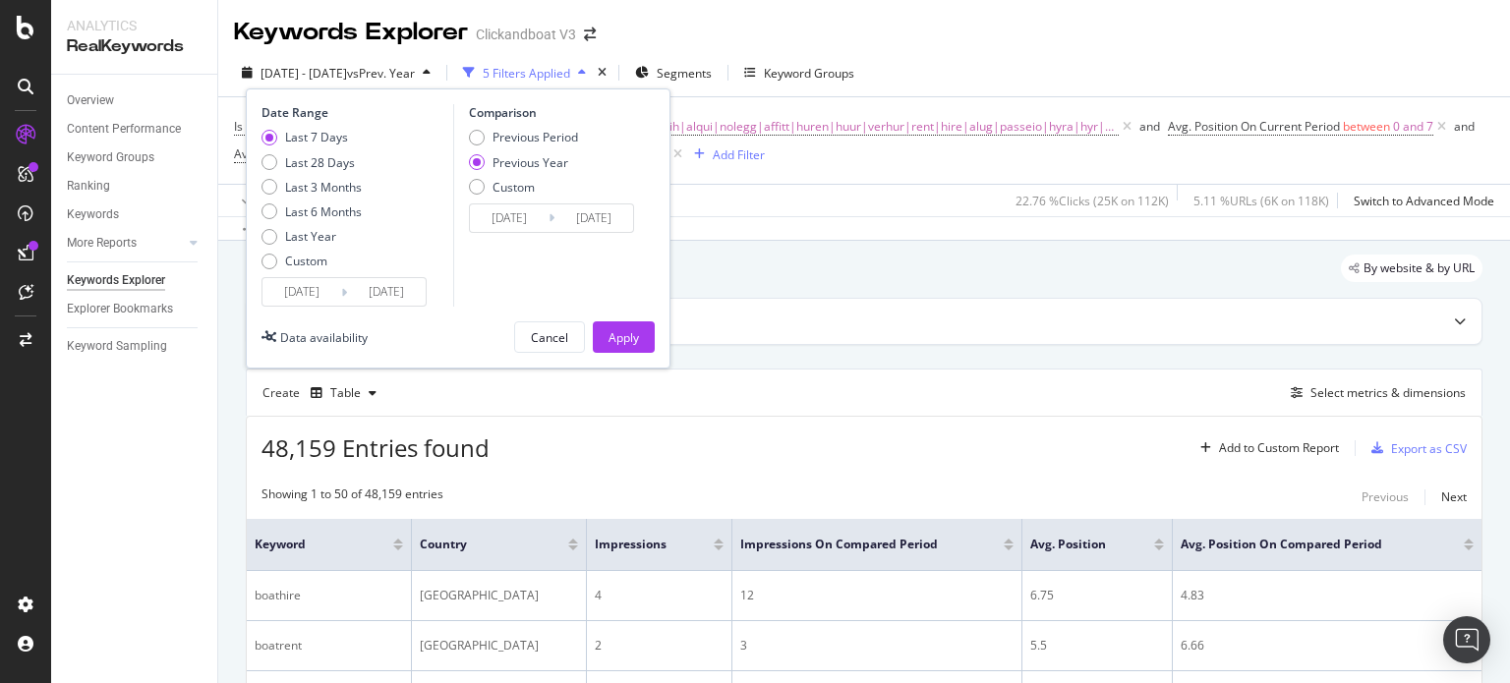
click at [639, 345] on button "Apply" at bounding box center [624, 337] width 62 height 31
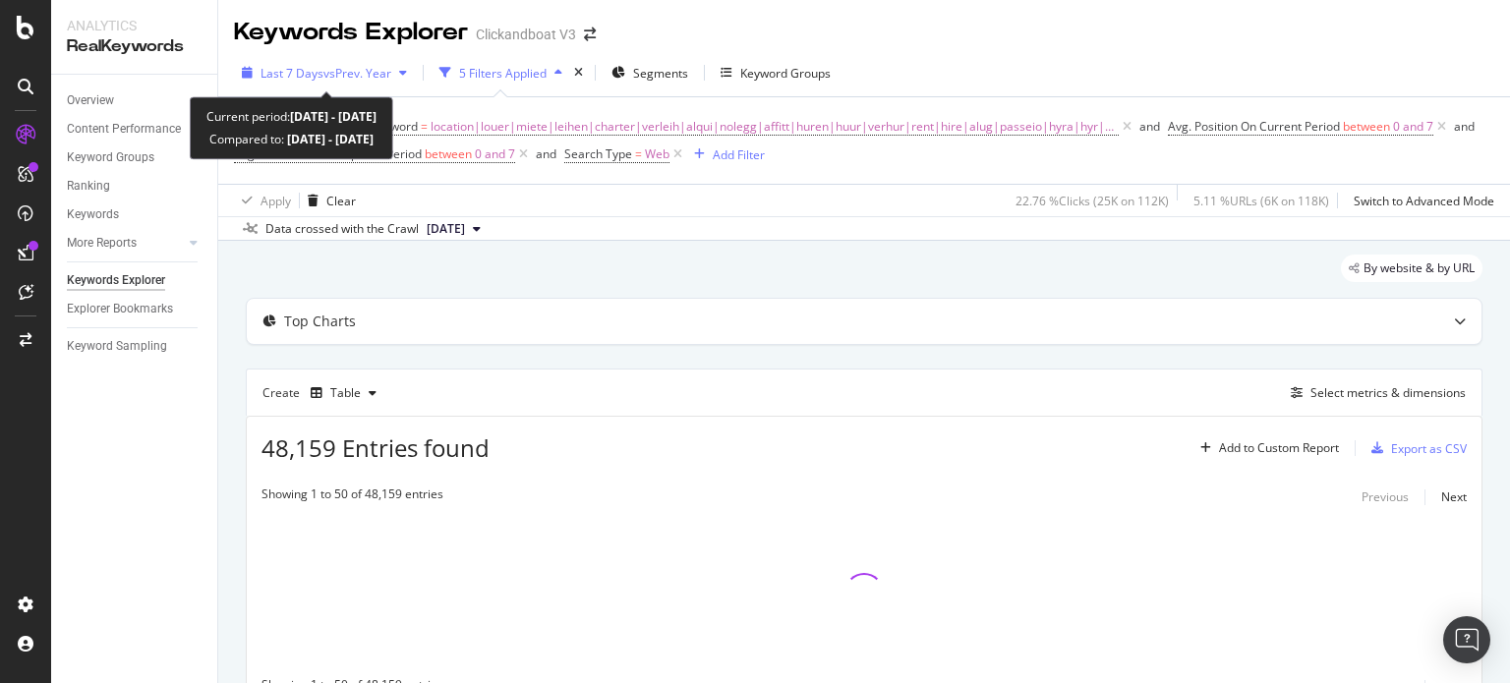
click at [378, 82] on div "Last 7 Days vs Prev. Year" at bounding box center [324, 72] width 181 height 29
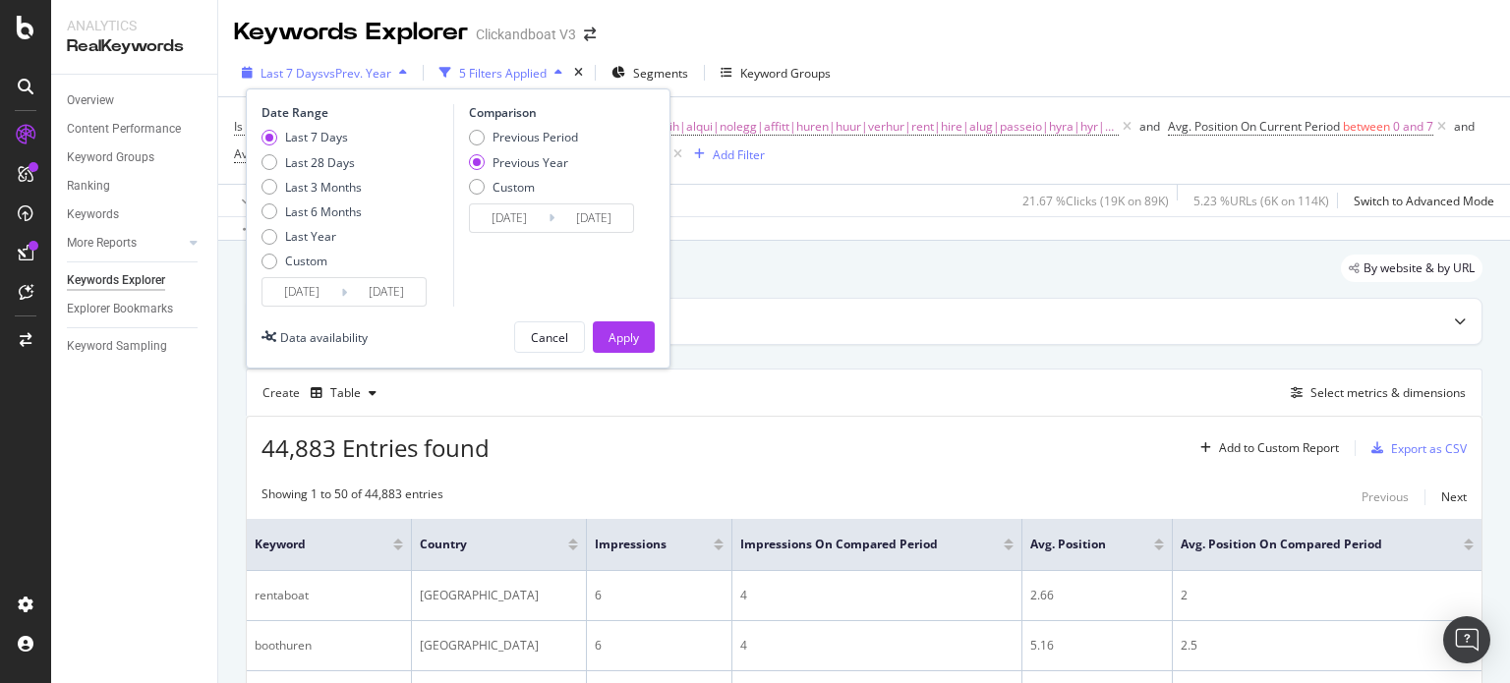
click at [371, 76] on span "vs Prev. Year" at bounding box center [357, 73] width 68 height 17
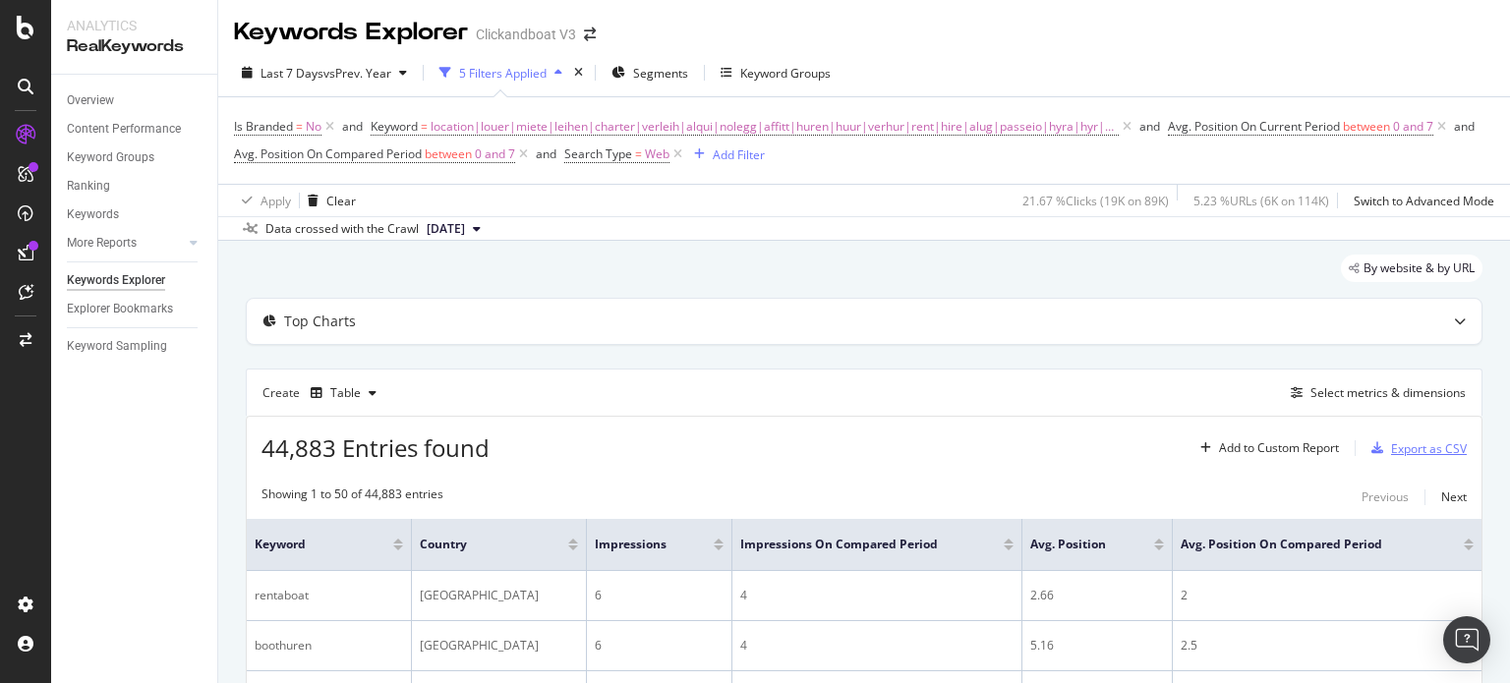
click at [1437, 446] on div "Export as CSV" at bounding box center [1429, 448] width 76 height 17
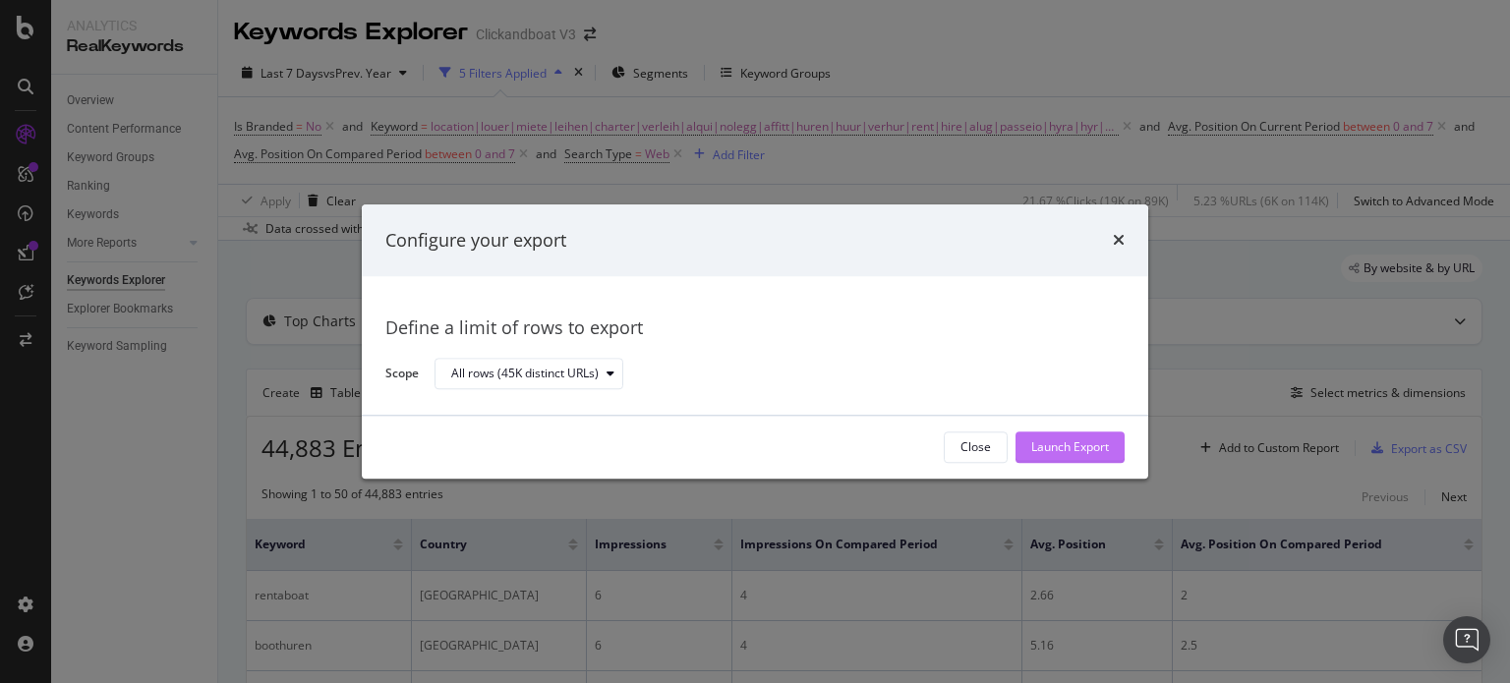
click at [1047, 455] on div "Launch Export" at bounding box center [1070, 448] width 78 height 17
